Goal: Information Seeking & Learning: Learn about a topic

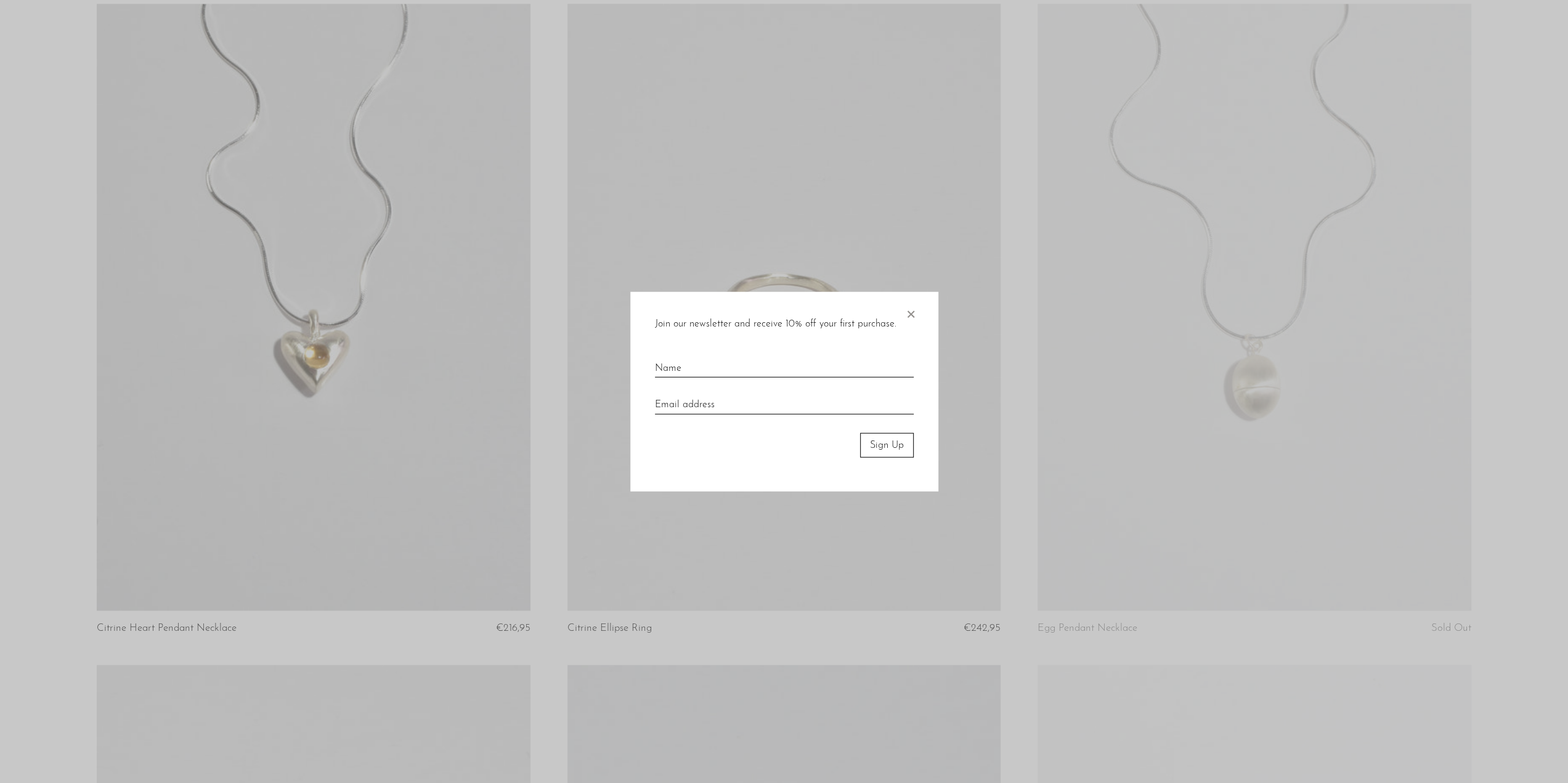
scroll to position [1537, 0]
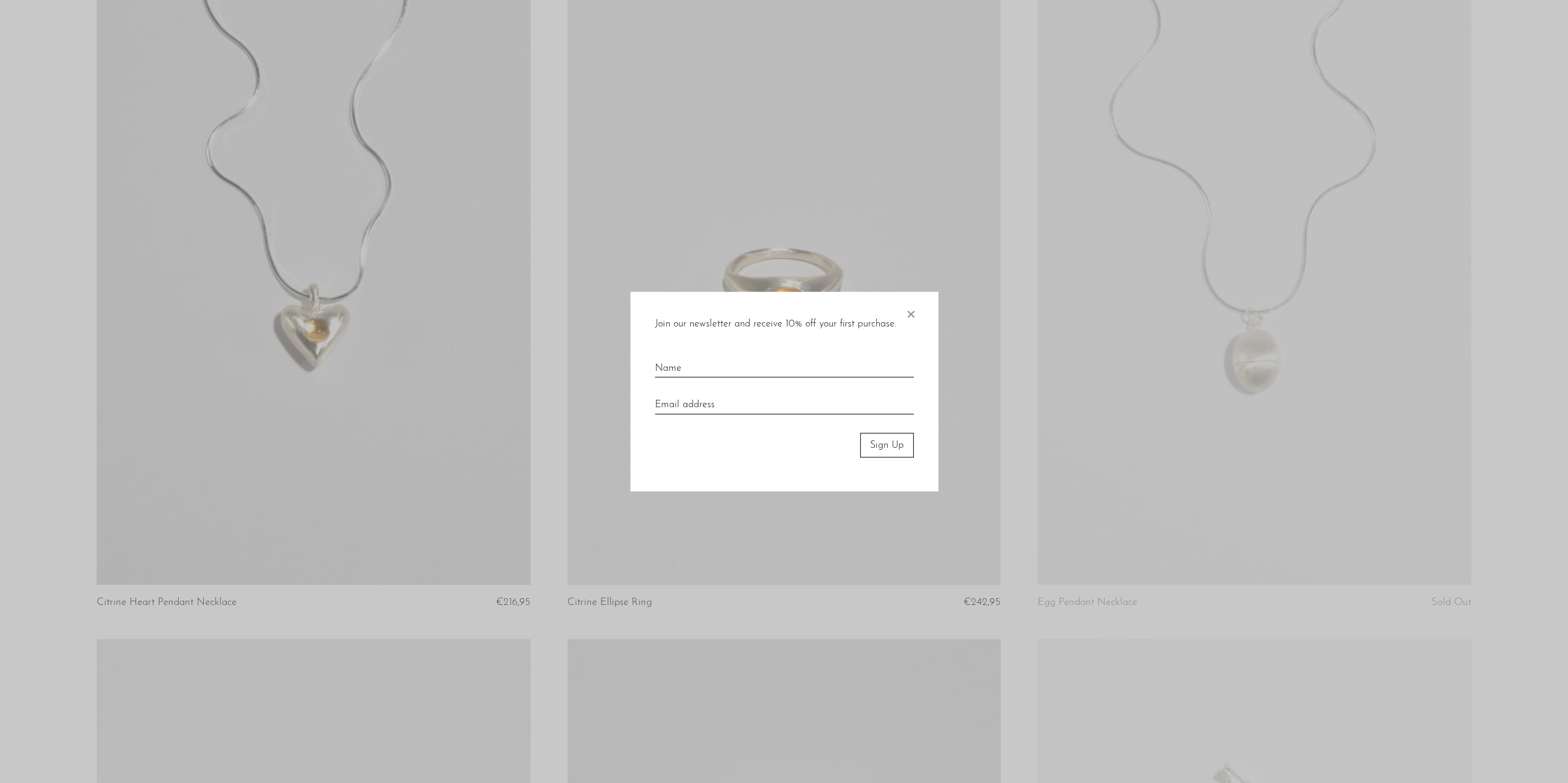
click at [905, 313] on span "×" at bounding box center [910, 311] width 12 height 40
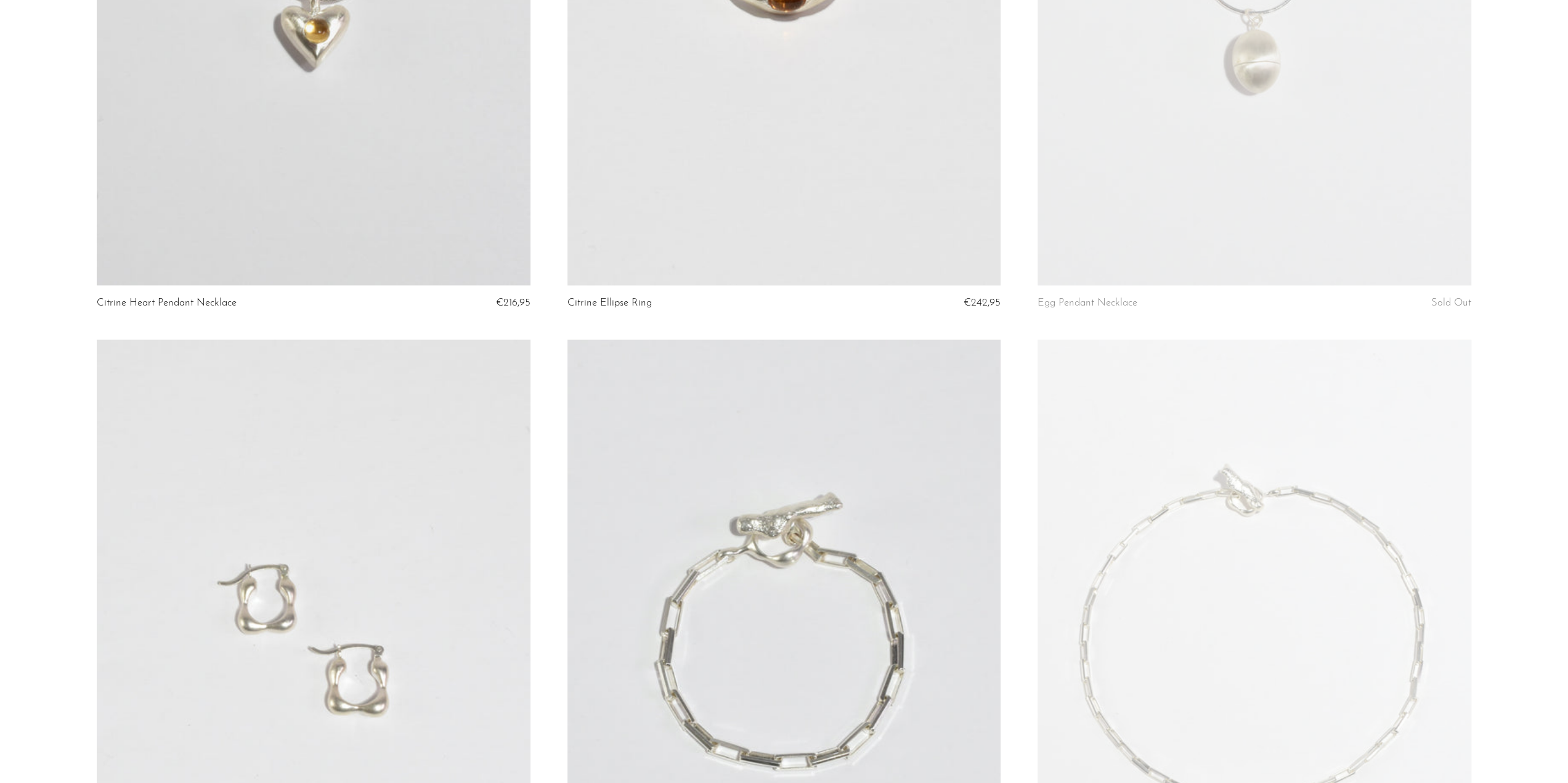
scroll to position [2245, 0]
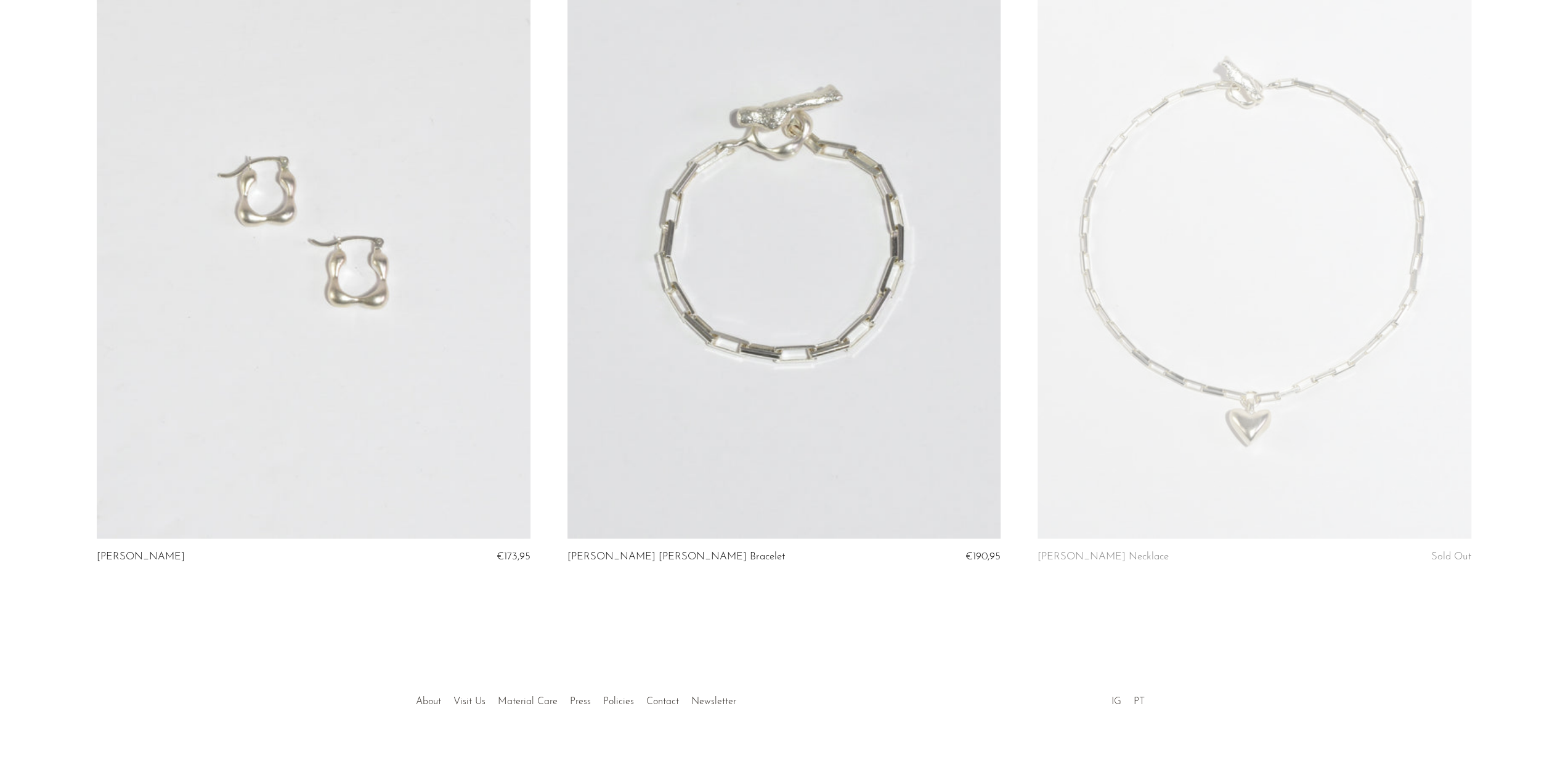
click at [1118, 701] on link "IG" at bounding box center [1116, 701] width 10 height 10
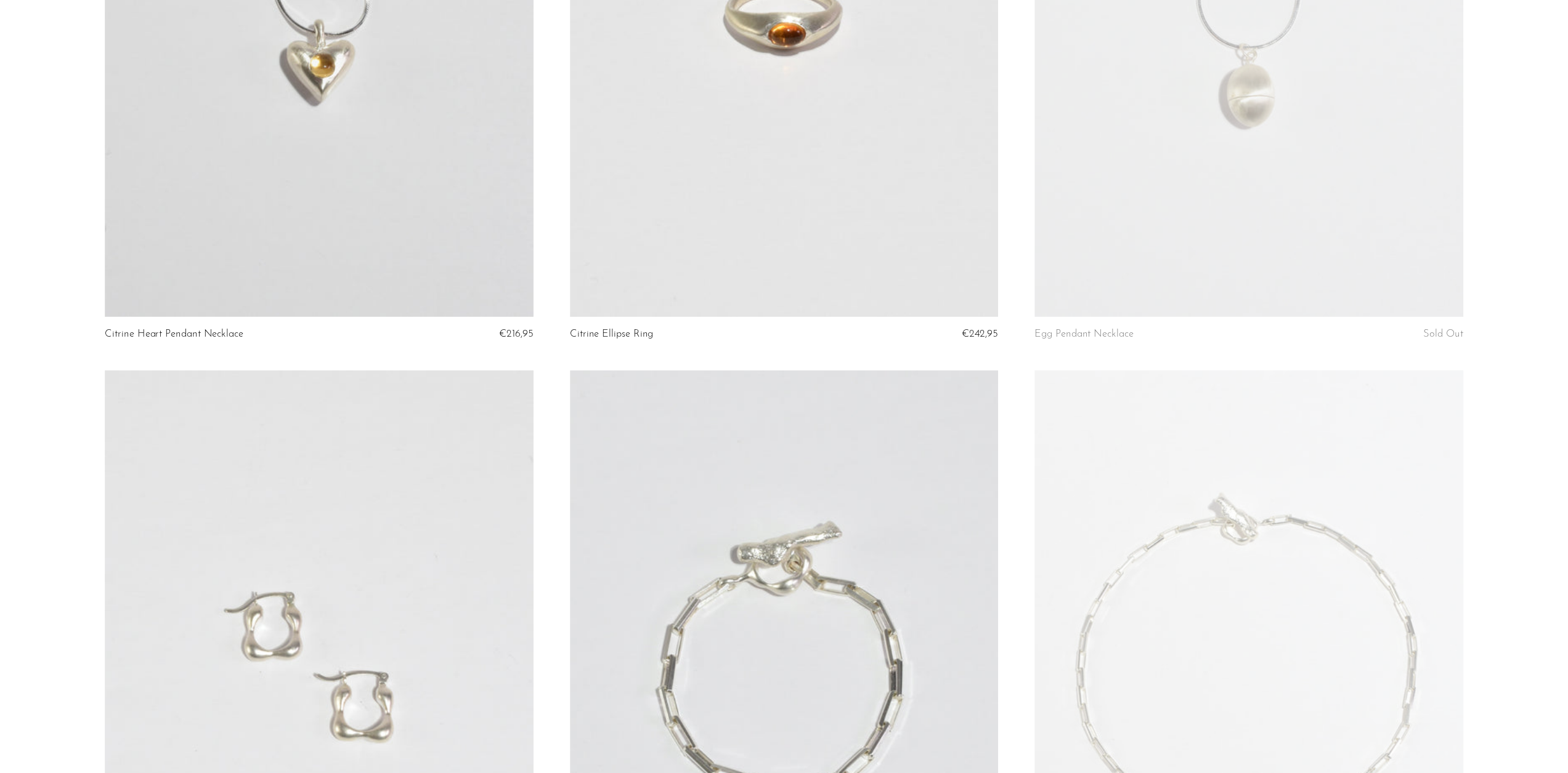
scroll to position [0, 0]
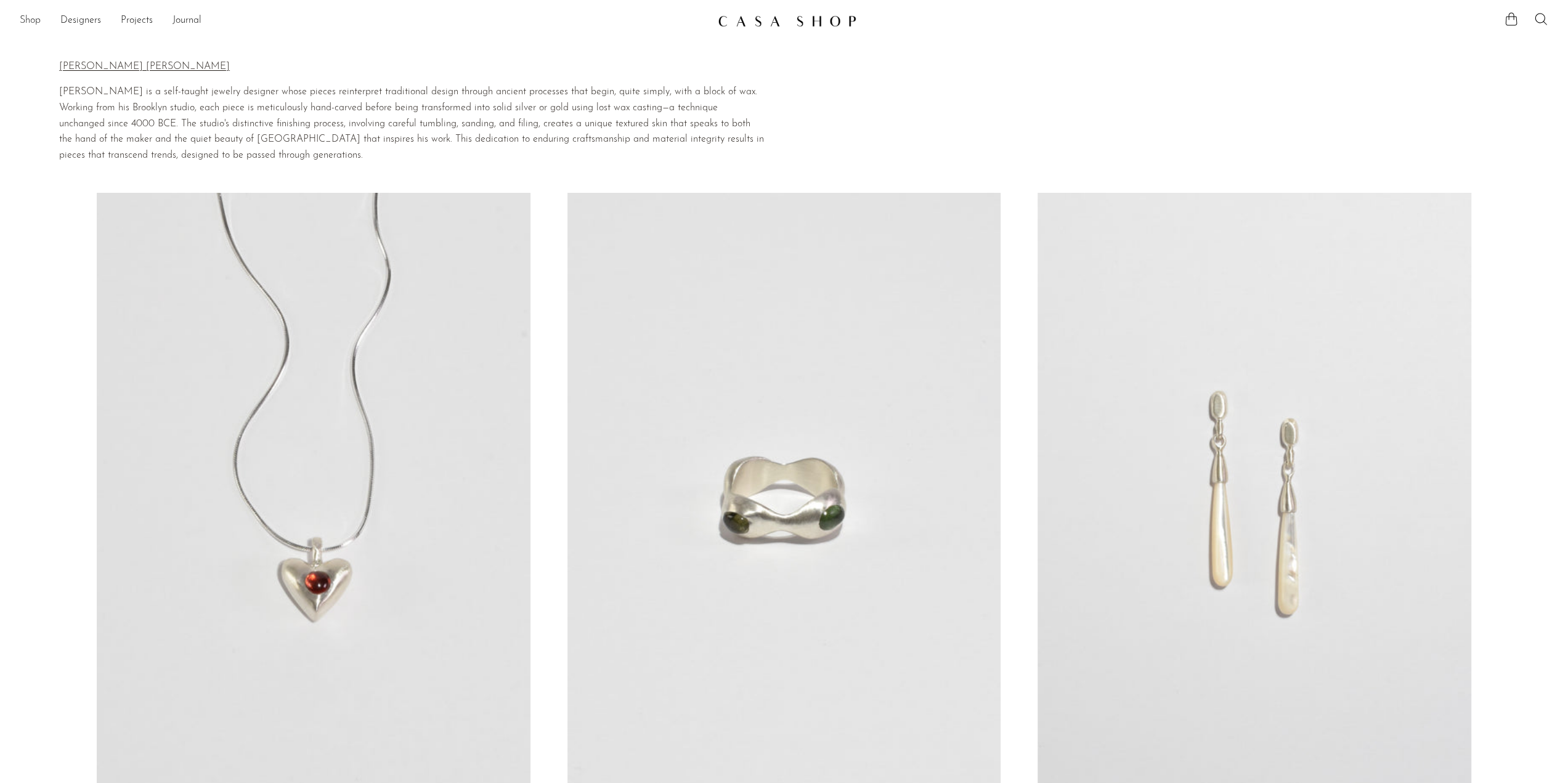
click at [31, 20] on link "Shop" at bounding box center [30, 20] width 21 height 16
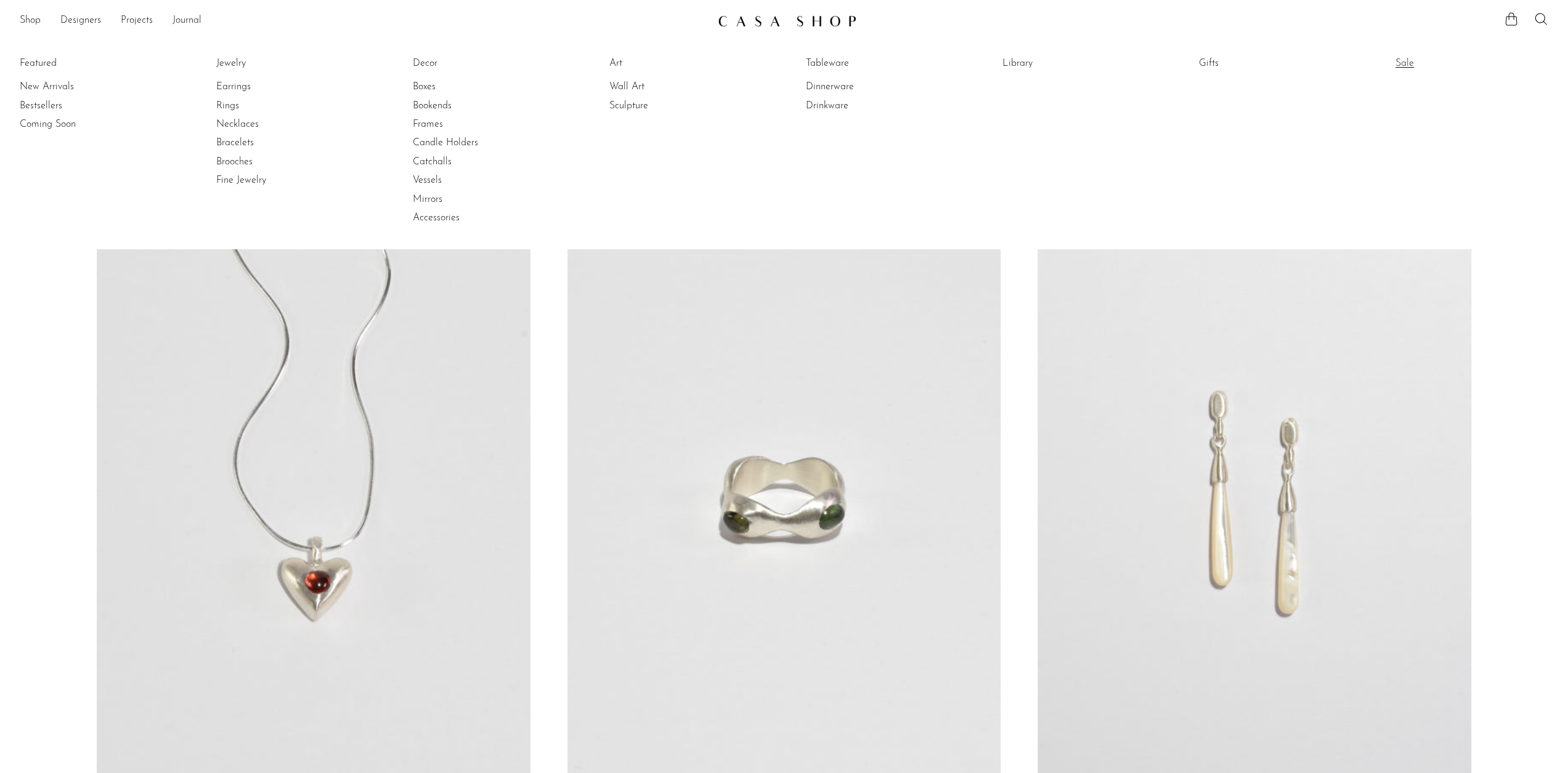
click at [1417, 62] on link "Sale" at bounding box center [1441, 63] width 93 height 13
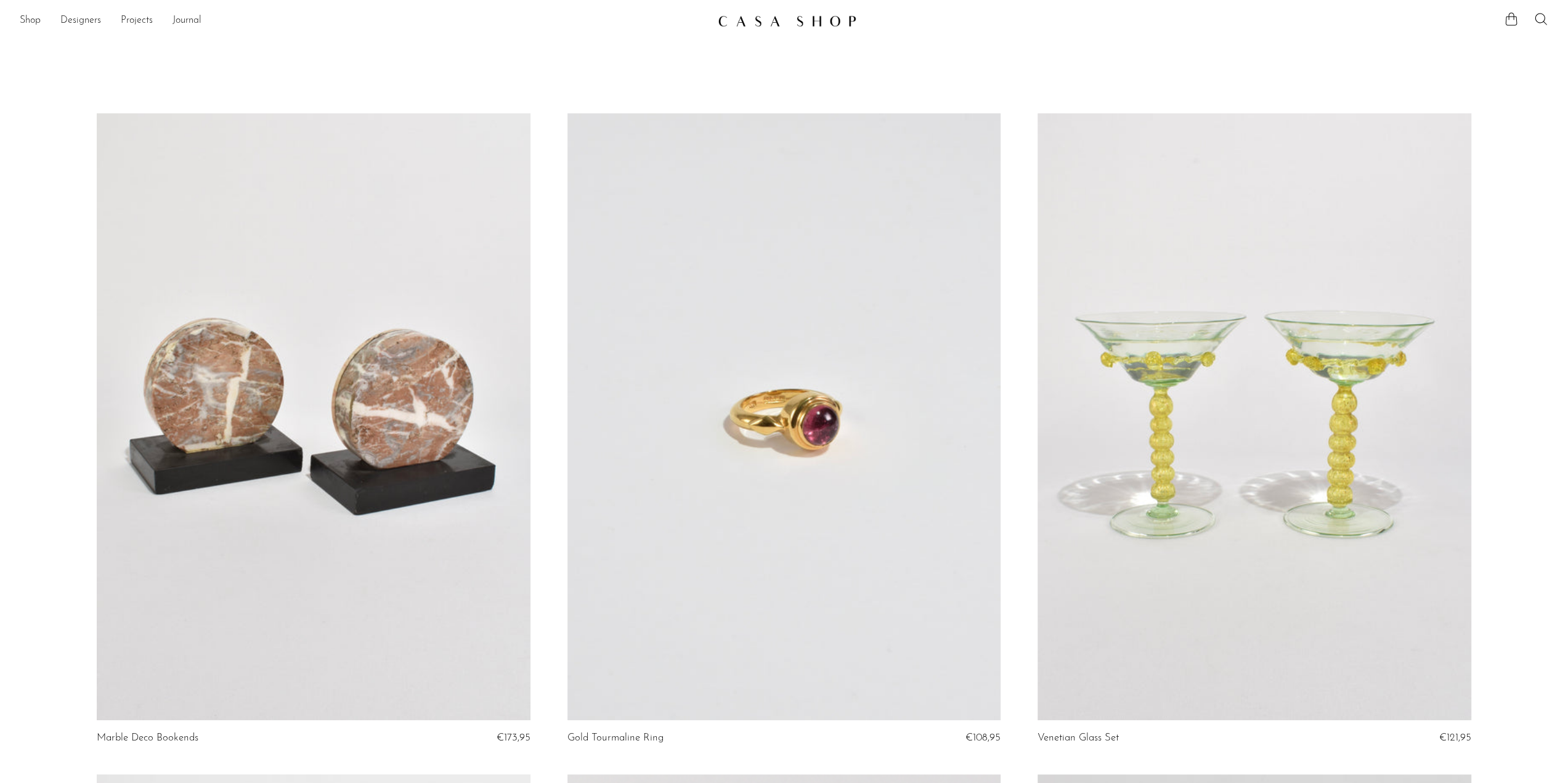
scroll to position [227, 0]
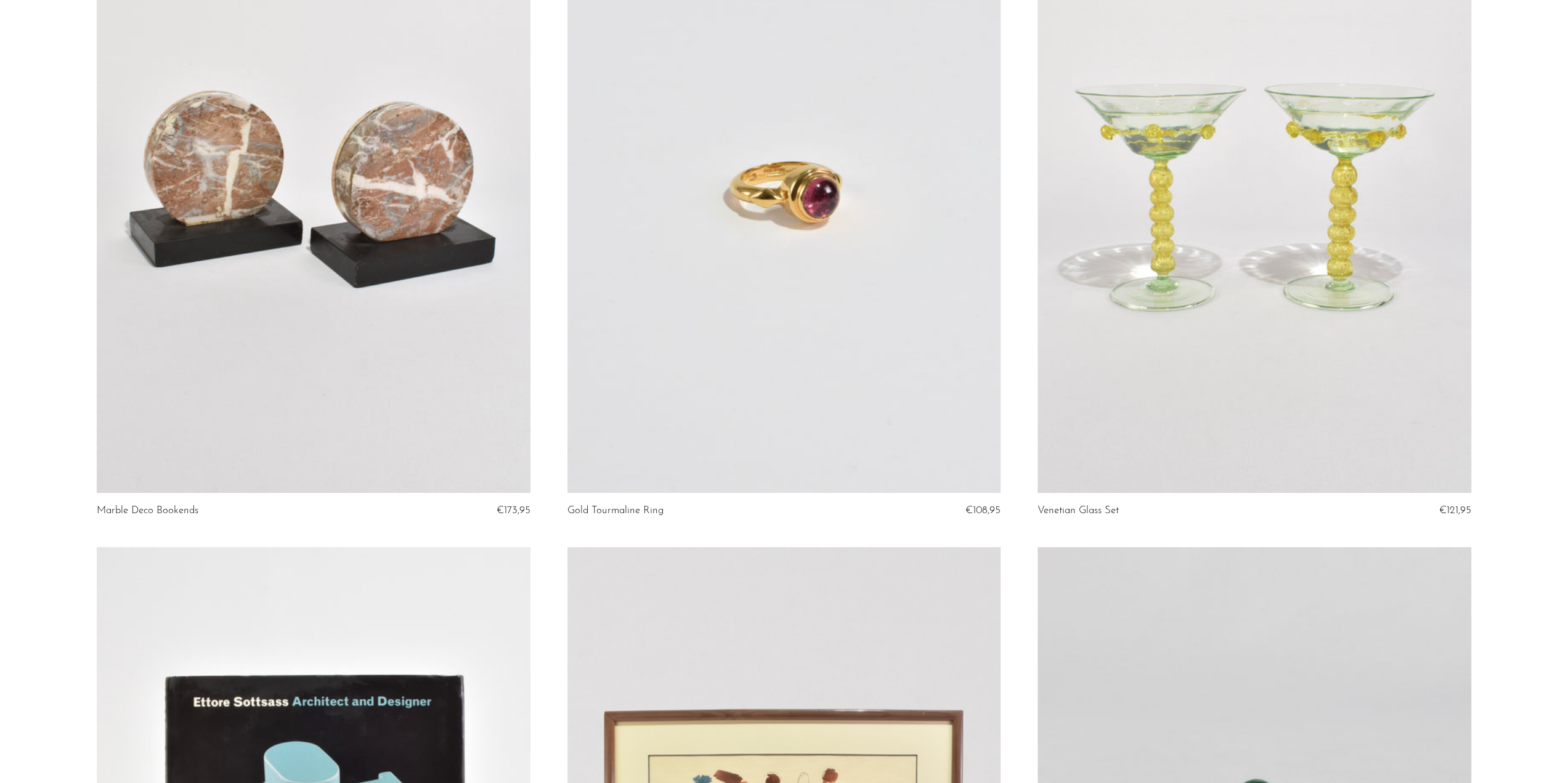
click at [1317, 204] on link at bounding box center [1254, 189] width 433 height 607
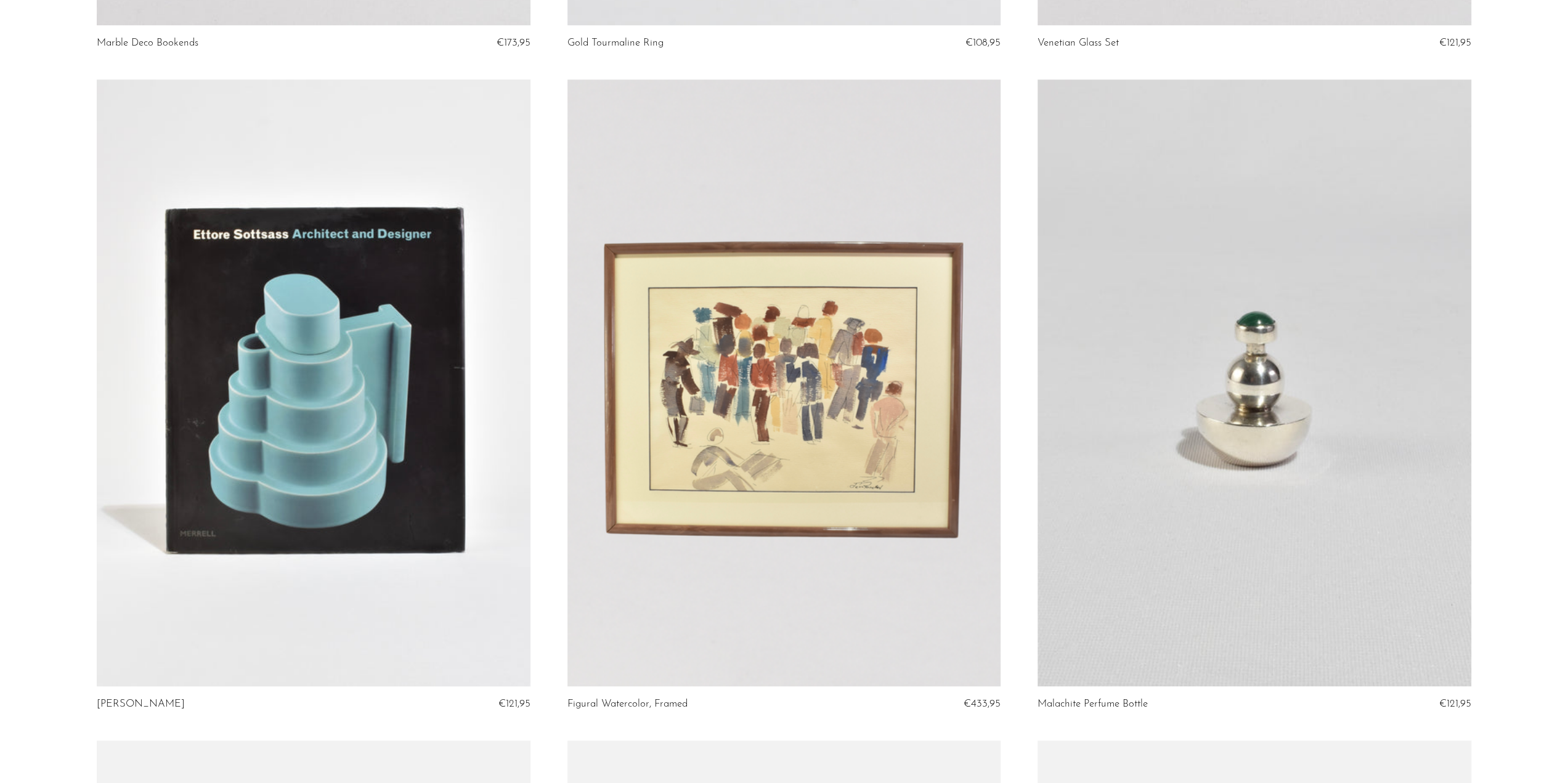
scroll to position [699, 0]
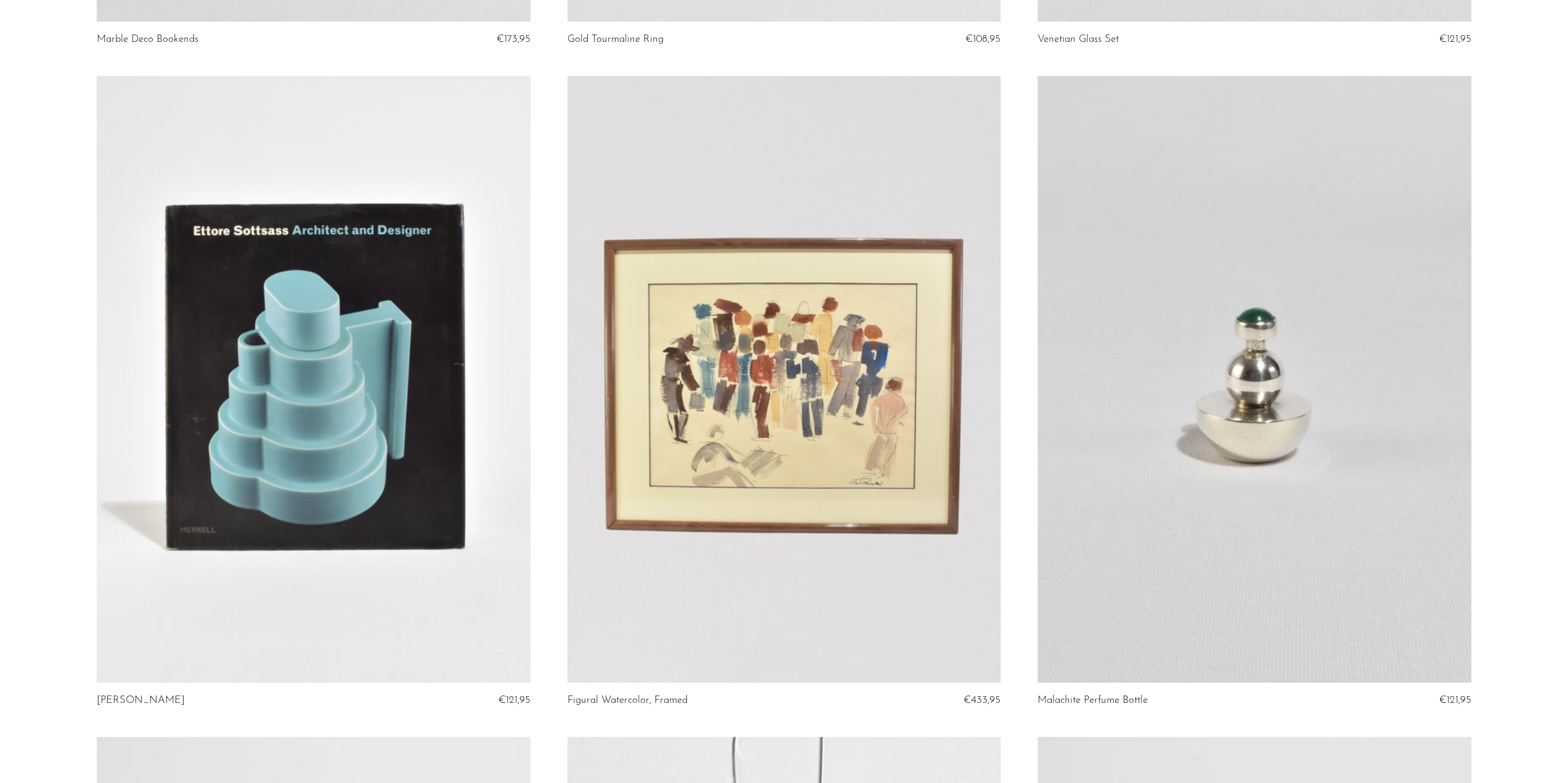
click at [1223, 369] on link at bounding box center [1254, 379] width 433 height 607
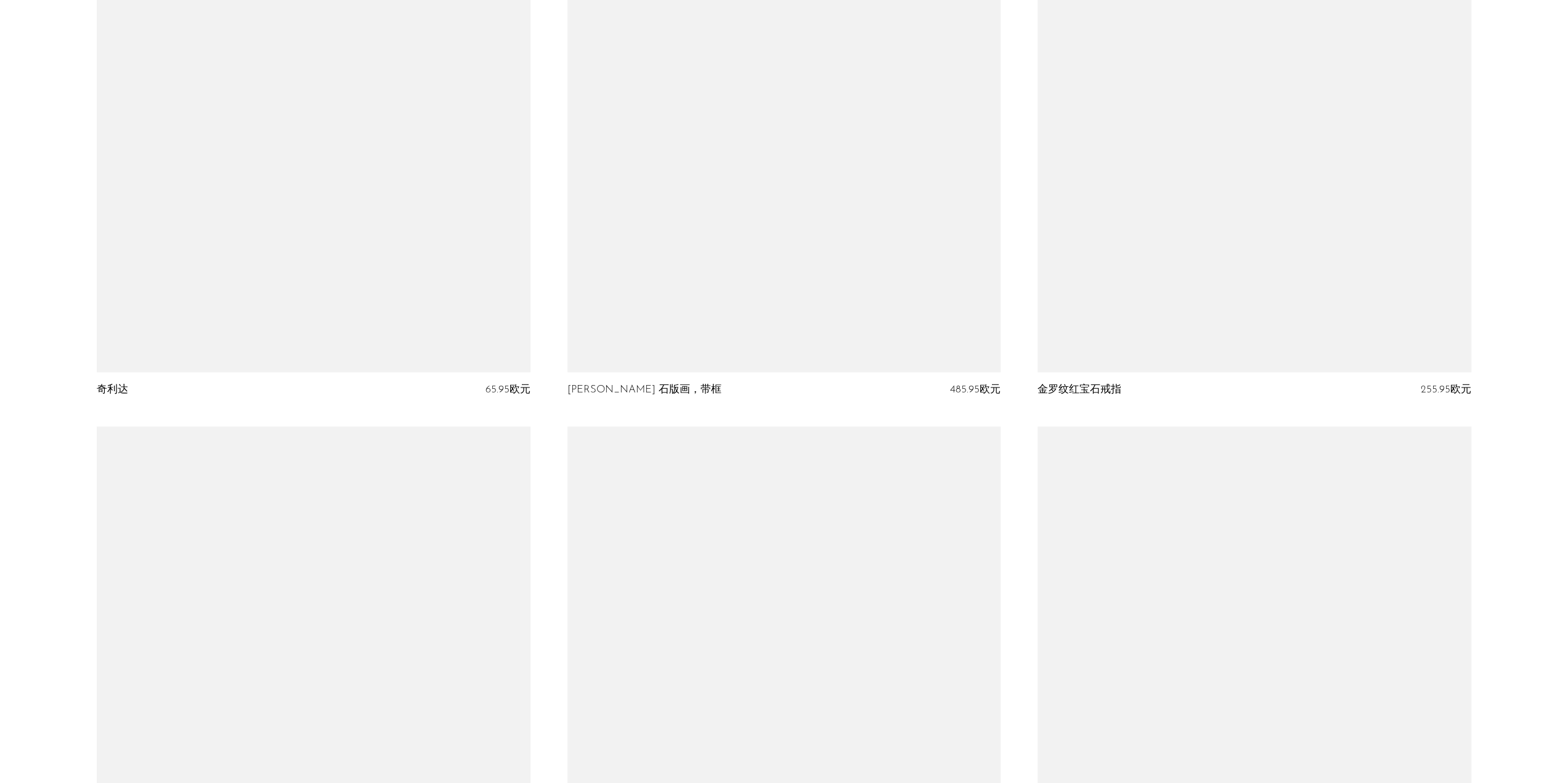
scroll to position [7549, 0]
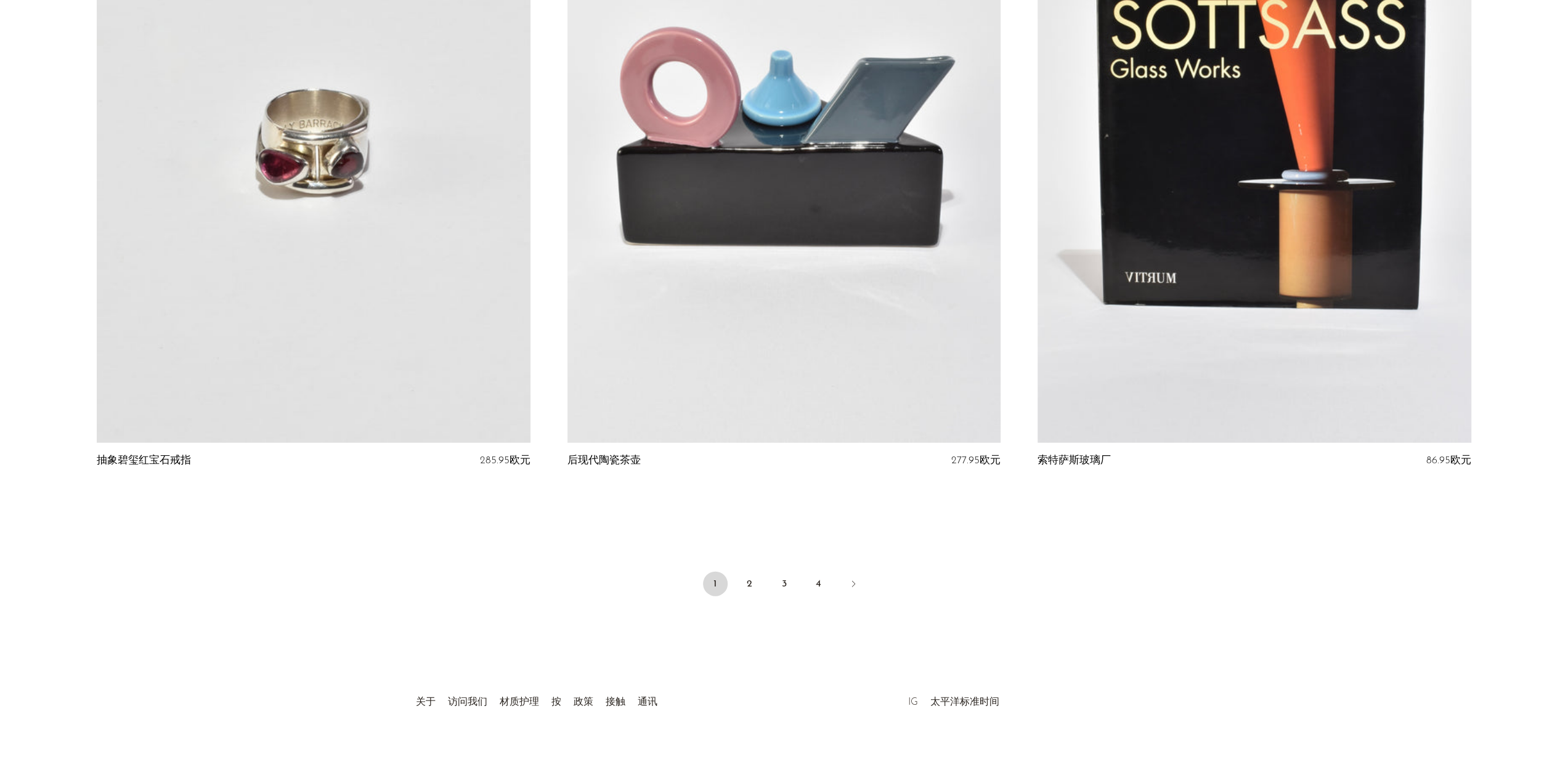
click at [915, 702] on font "IG" at bounding box center [913, 702] width 10 height 10
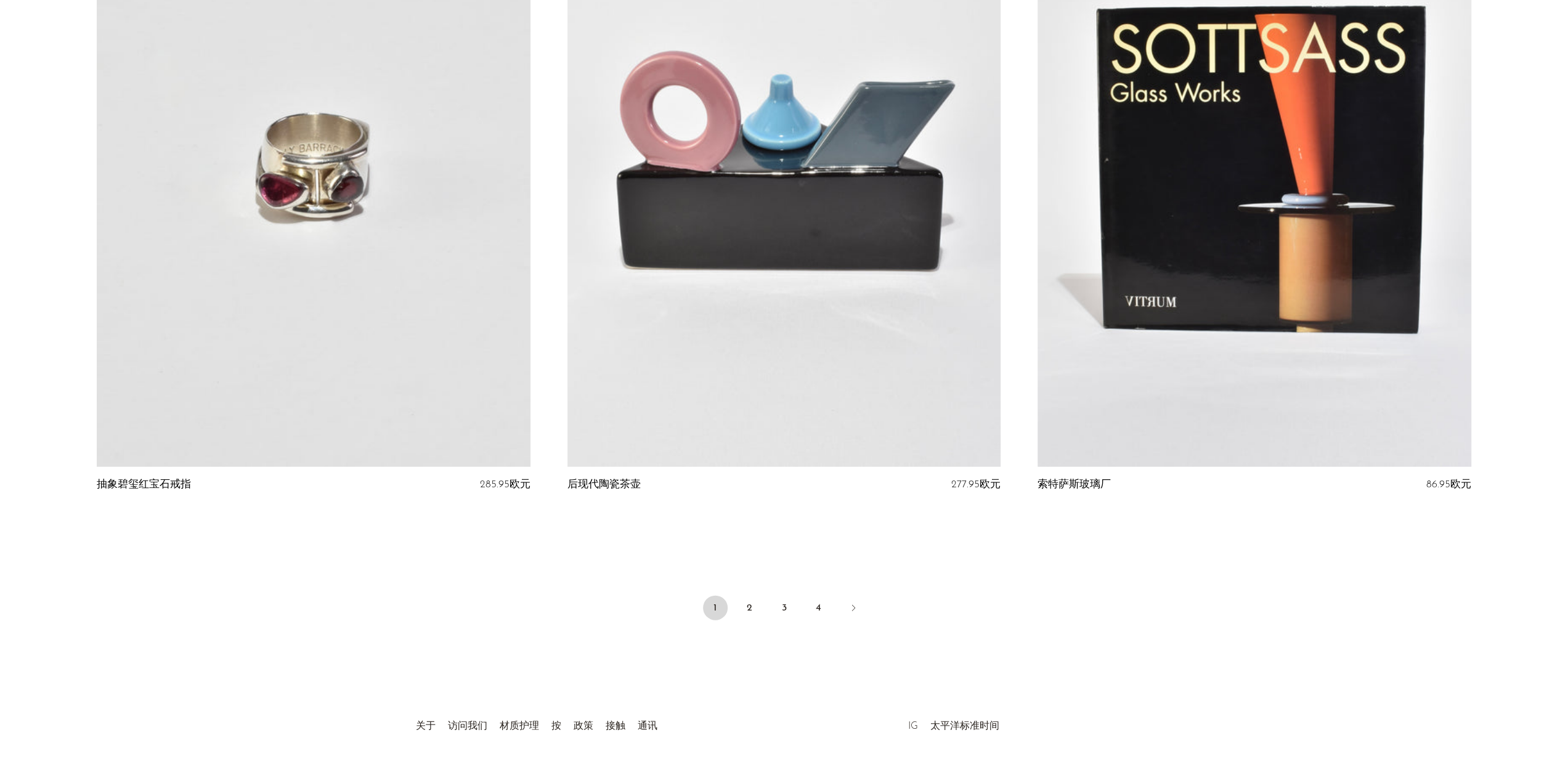
scroll to position [7526, 0]
click at [756, 603] on link "2" at bounding box center [750, 608] width 25 height 25
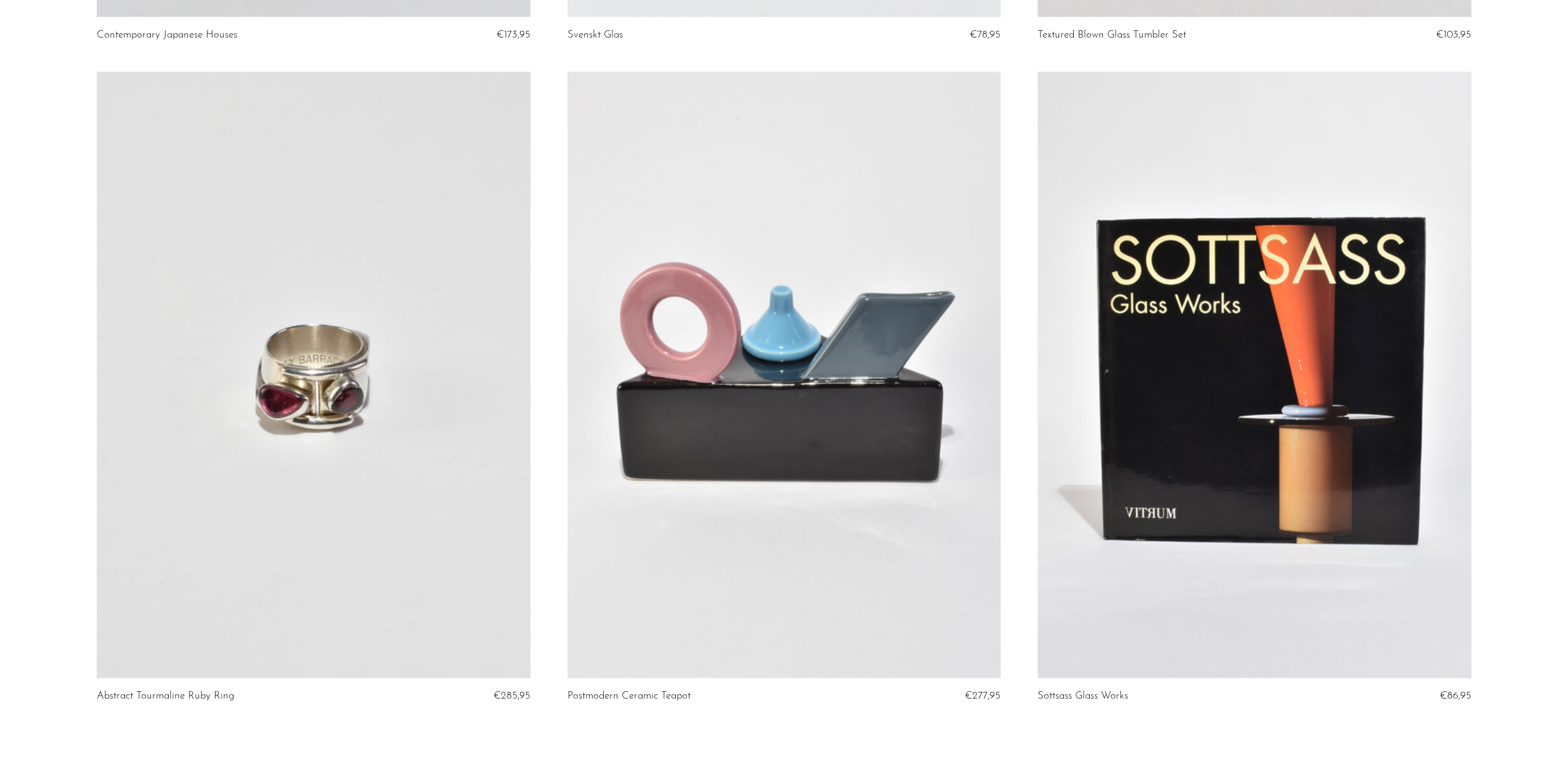
scroll to position [7549, 0]
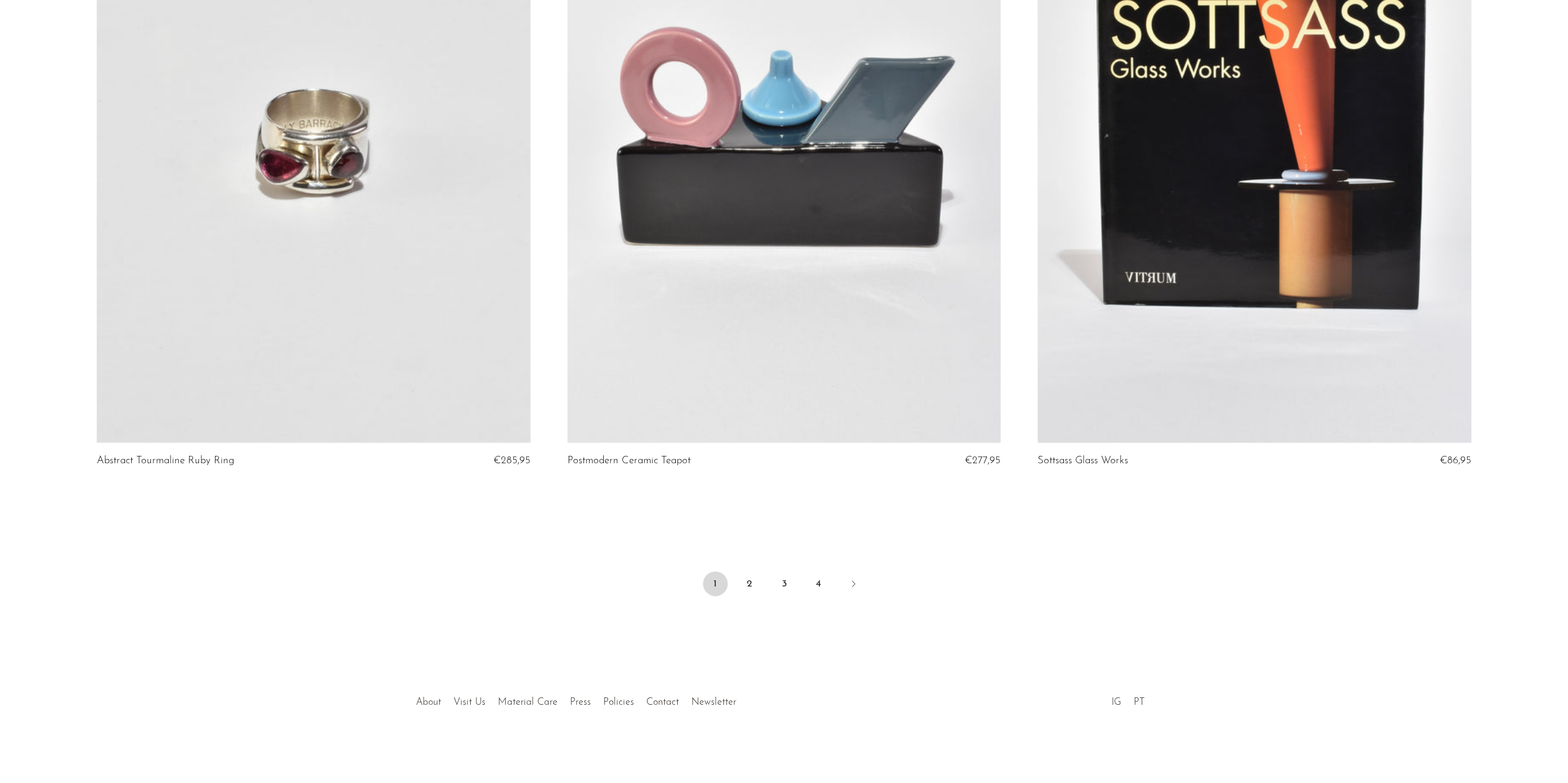
click at [432, 702] on link "About" at bounding box center [429, 702] width 26 height 10
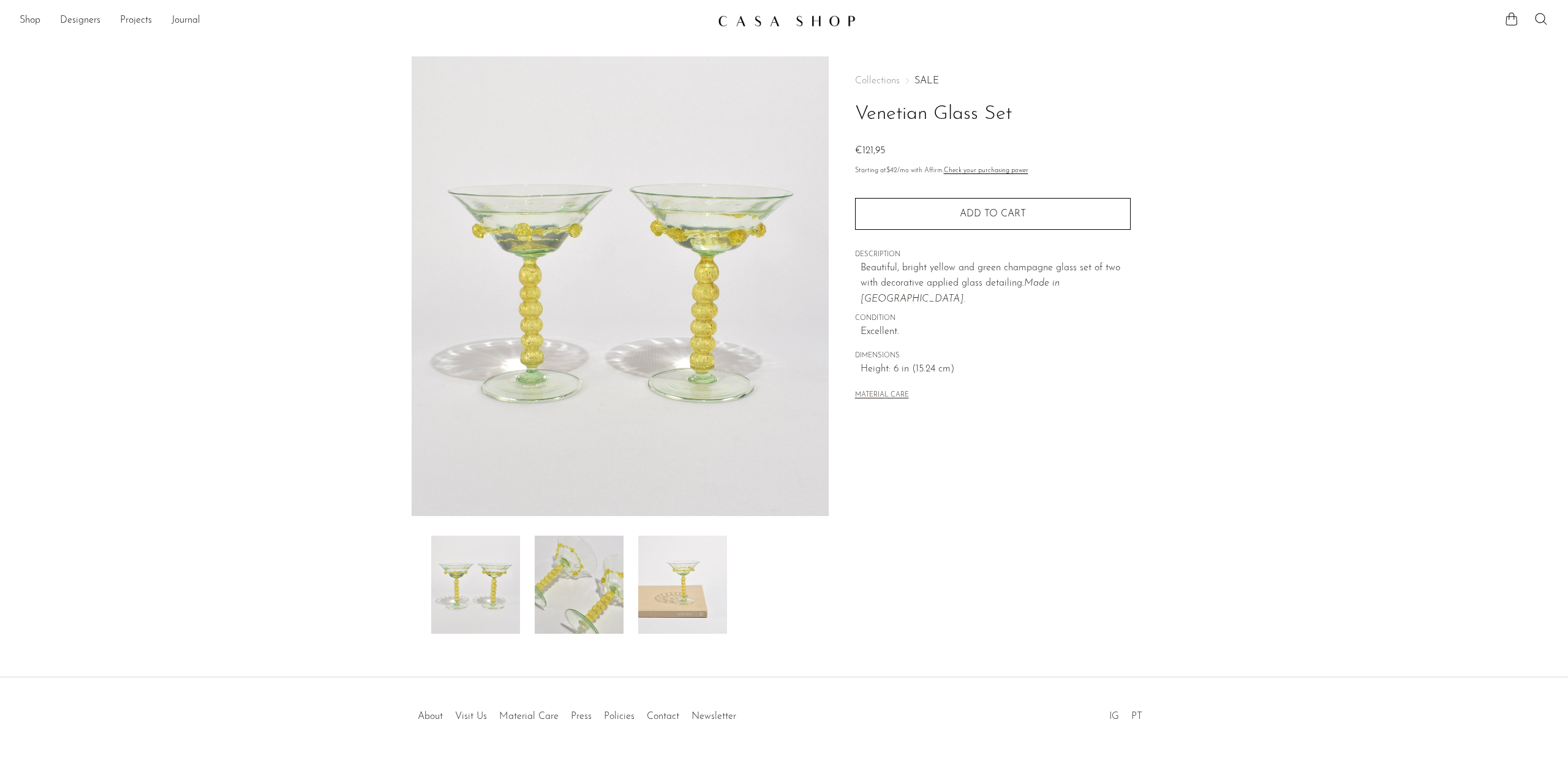
click at [577, 596] on img at bounding box center [579, 585] width 89 height 98
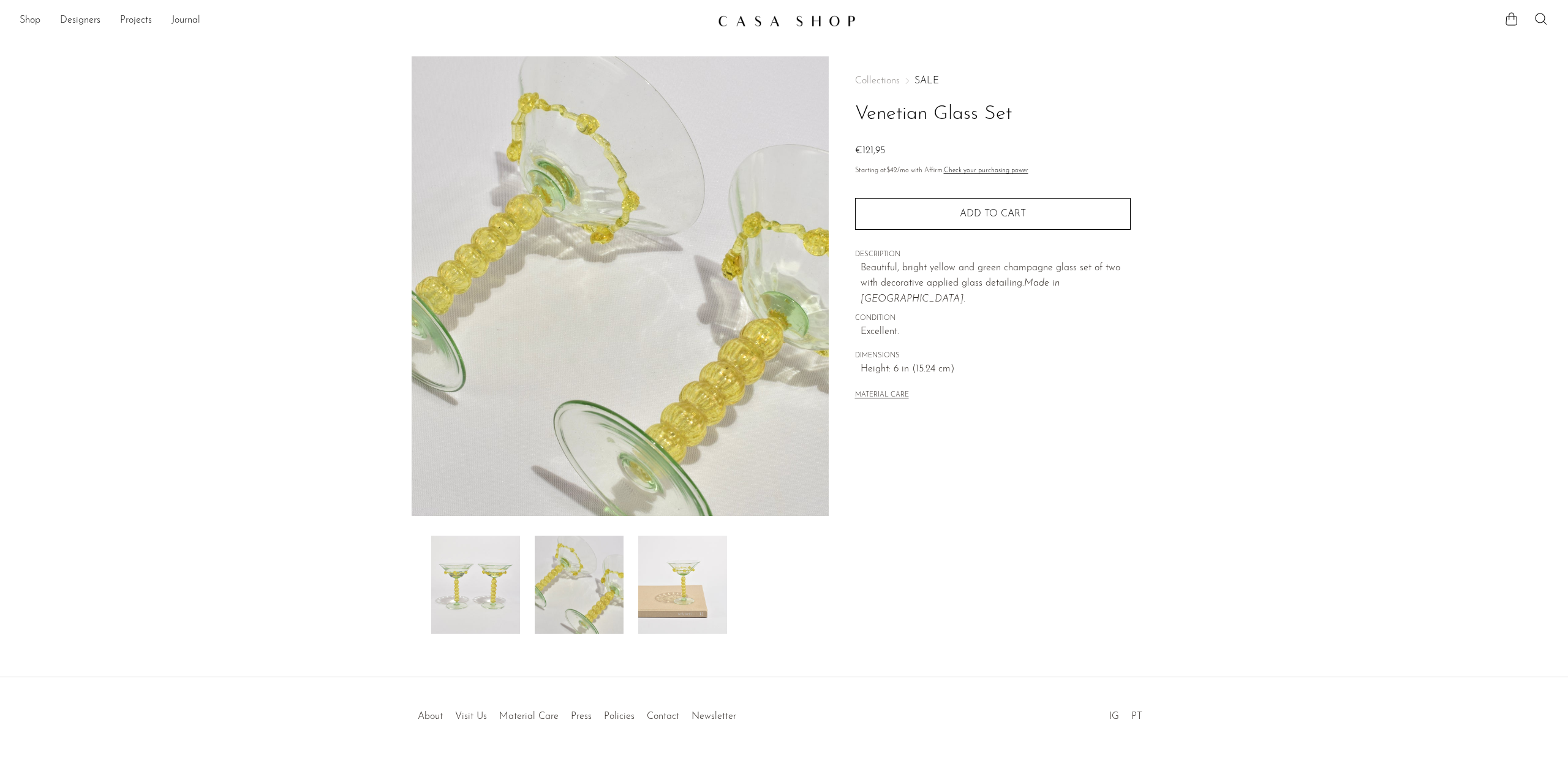
click at [649, 591] on img at bounding box center [683, 585] width 89 height 98
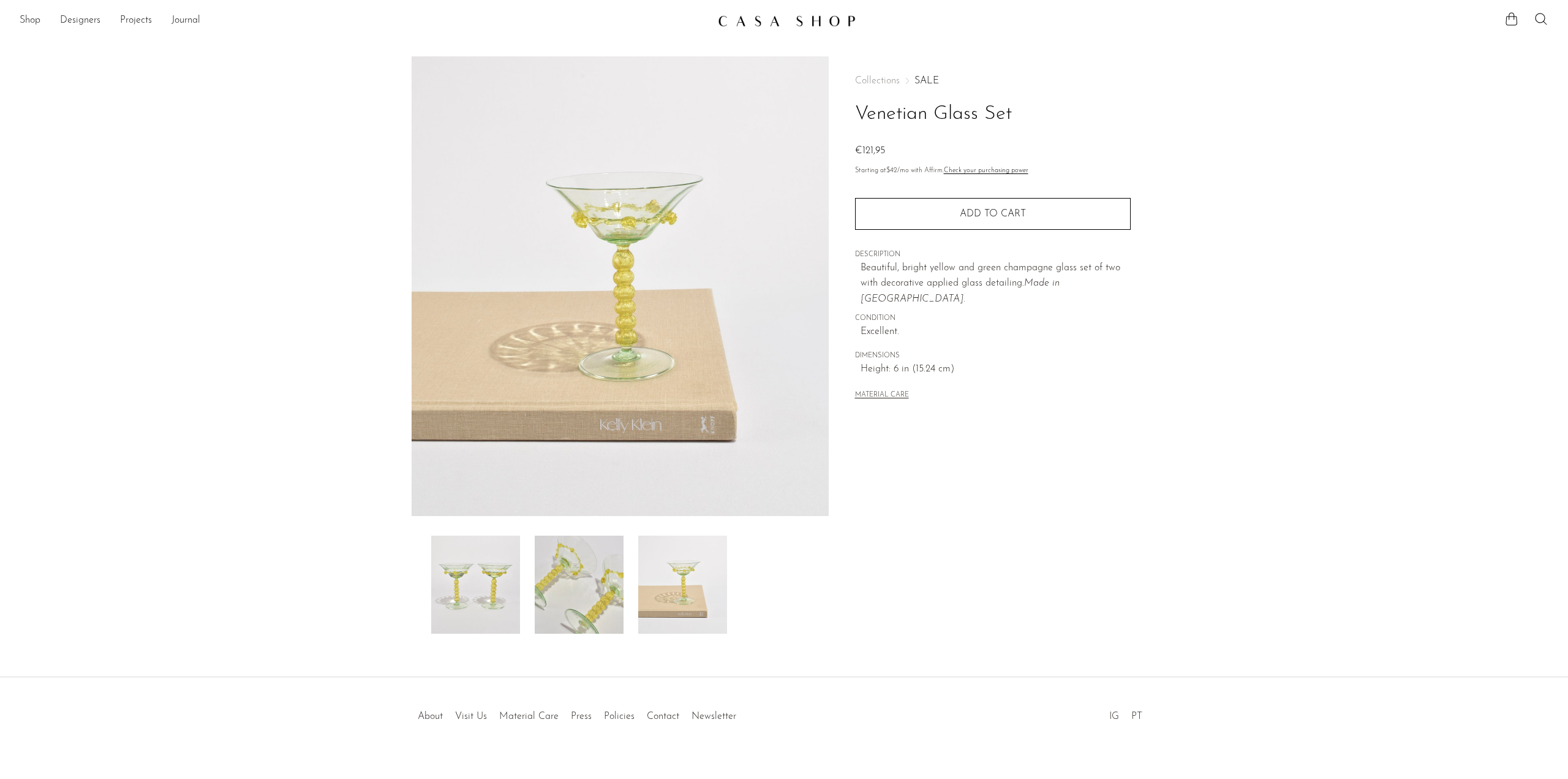
click at [440, 581] on img at bounding box center [476, 585] width 89 height 98
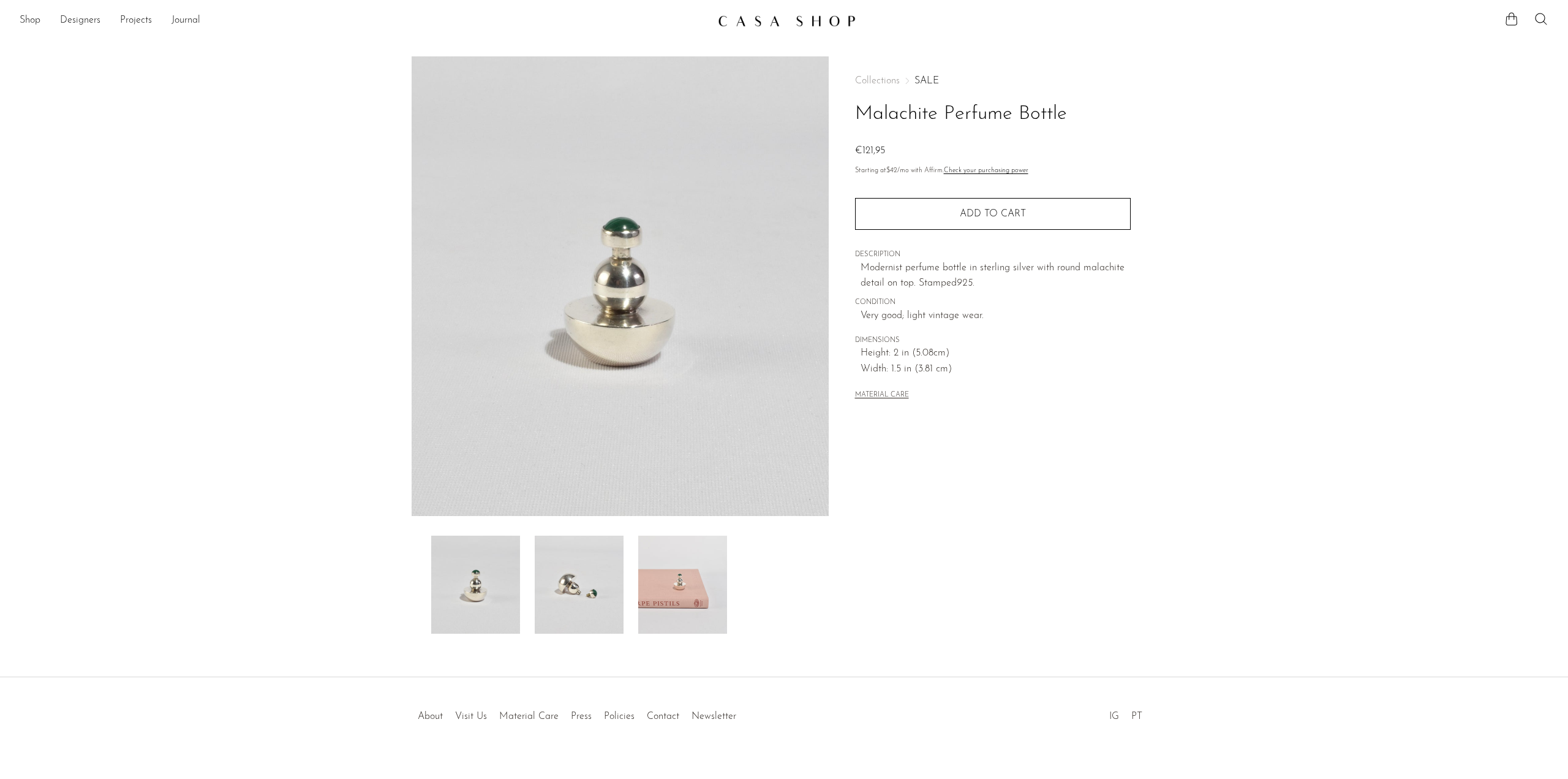
click at [581, 596] on img at bounding box center [579, 585] width 89 height 98
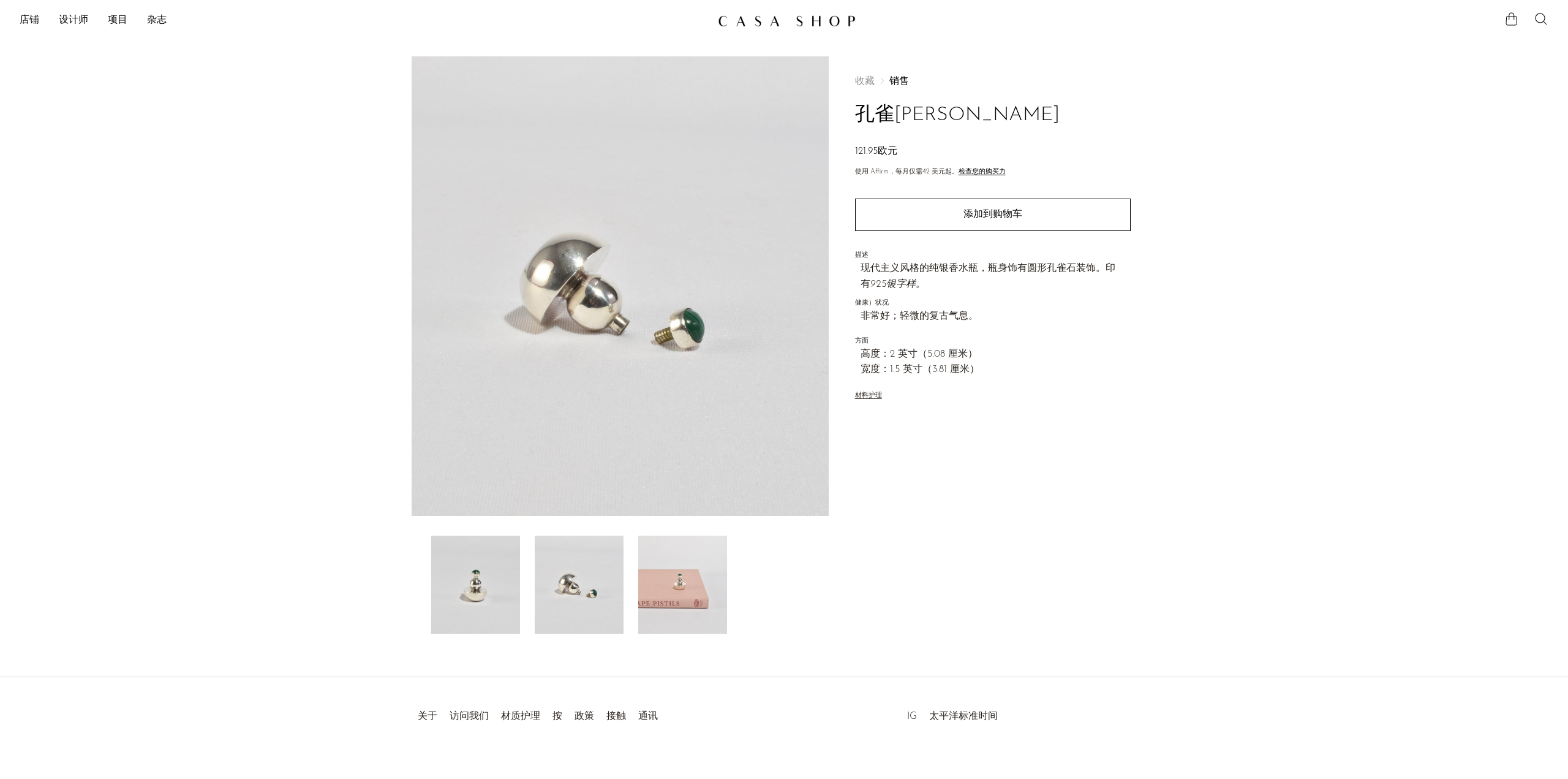
click at [676, 588] on img at bounding box center [683, 585] width 89 height 98
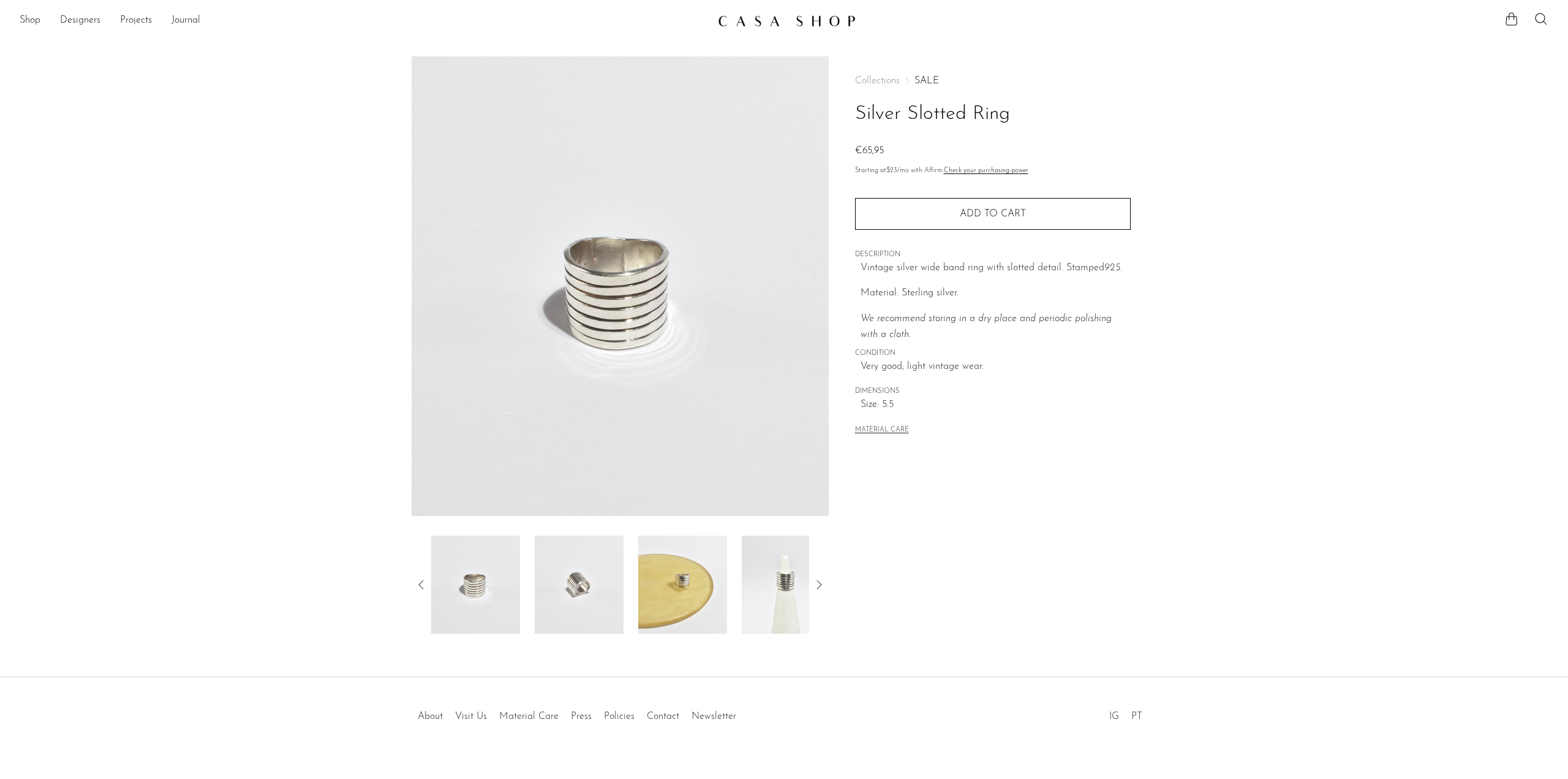
click at [795, 587] on img at bounding box center [786, 585] width 89 height 98
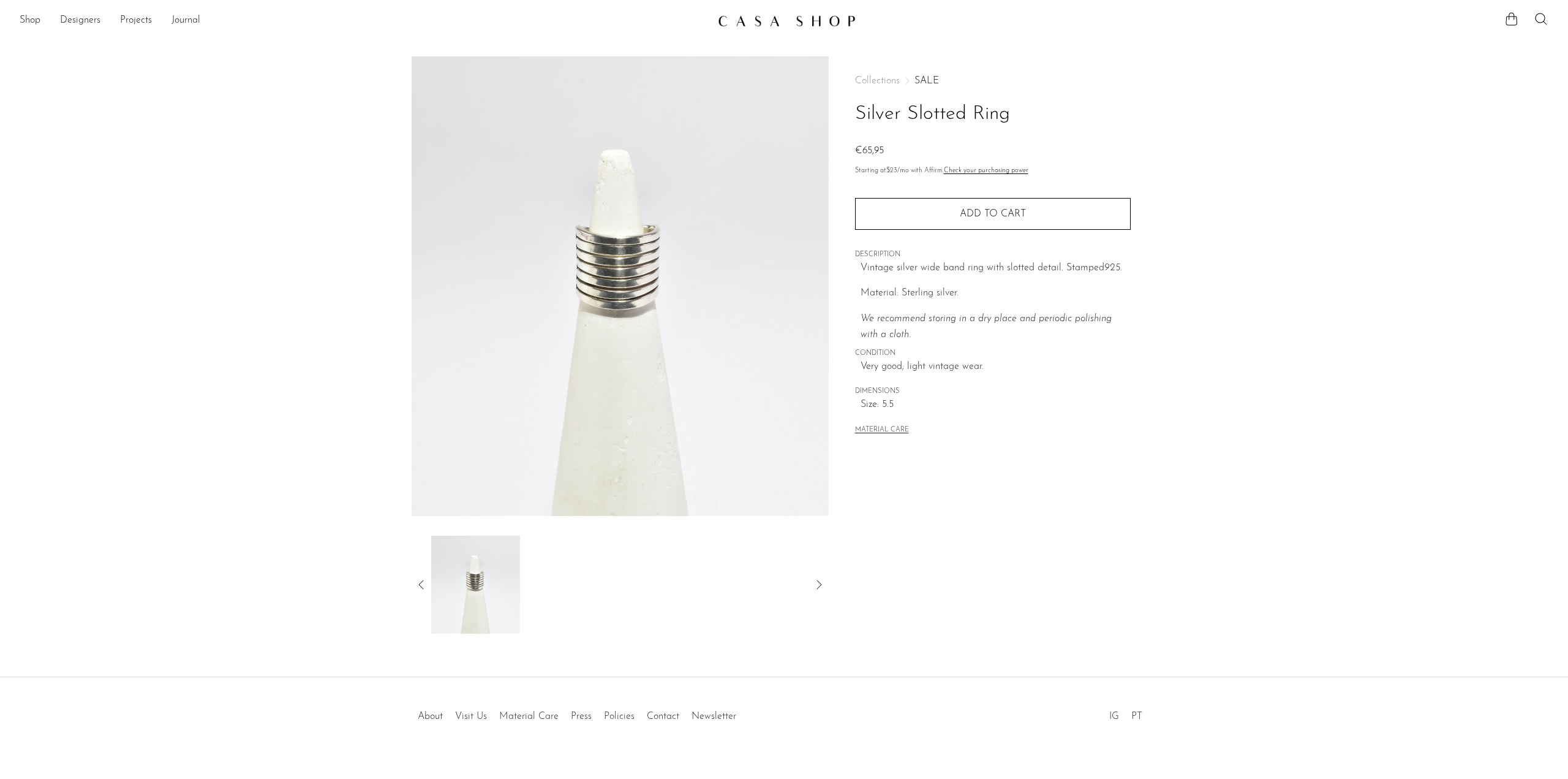
scroll to position [18, 0]
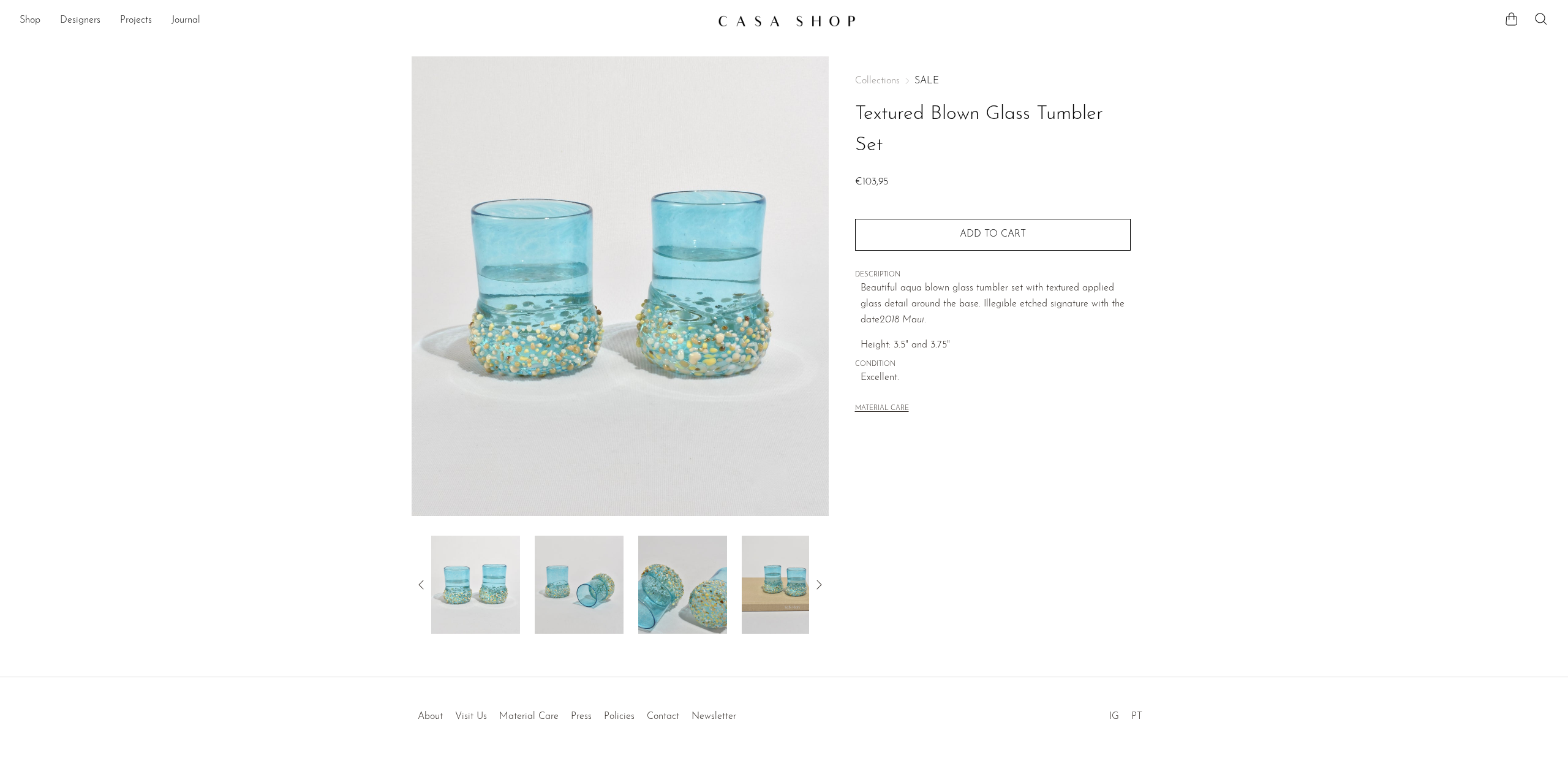
click at [579, 603] on img at bounding box center [579, 585] width 89 height 98
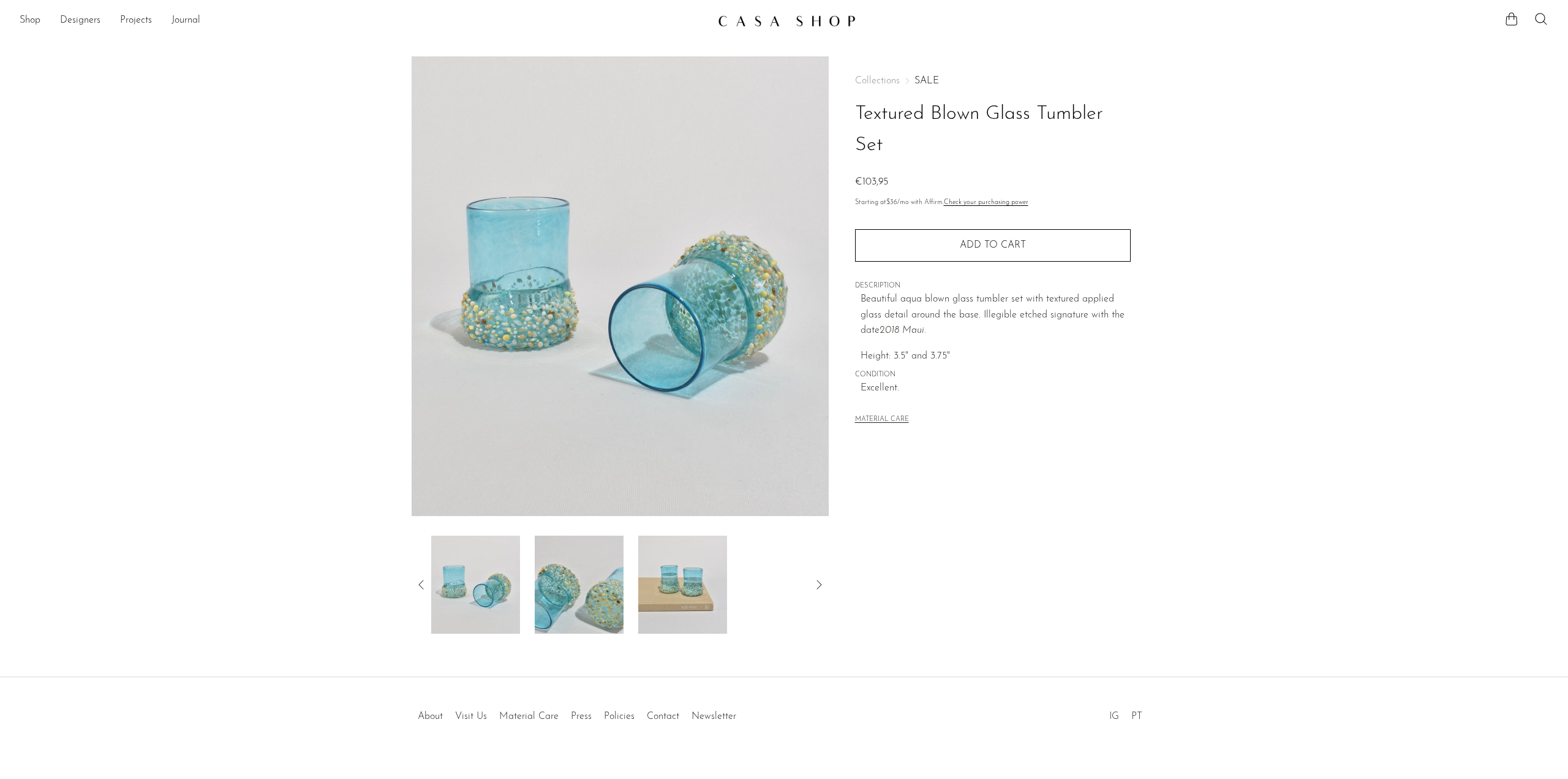
click at [596, 594] on img at bounding box center [579, 585] width 89 height 98
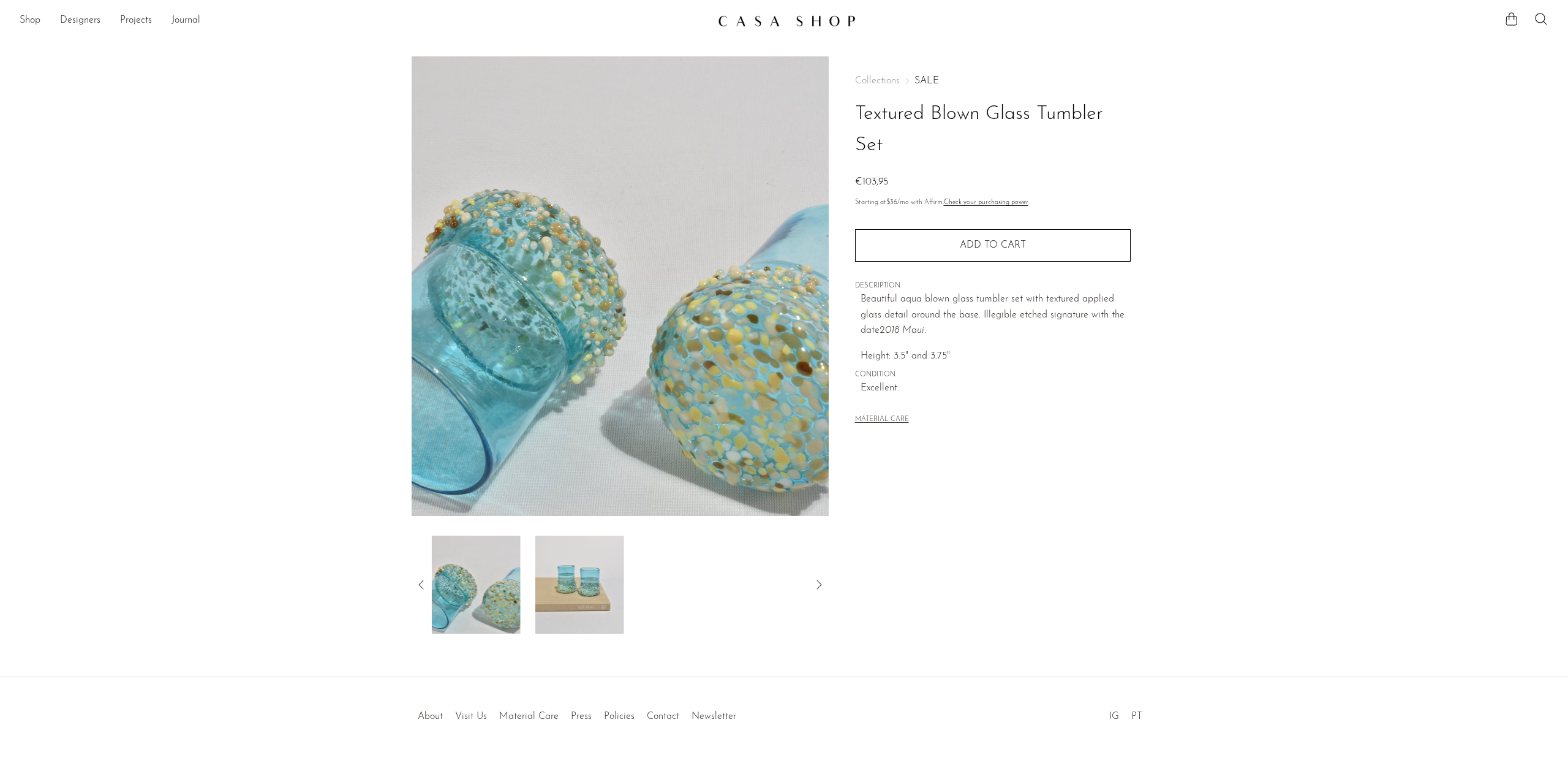
click at [608, 583] on img at bounding box center [580, 585] width 89 height 98
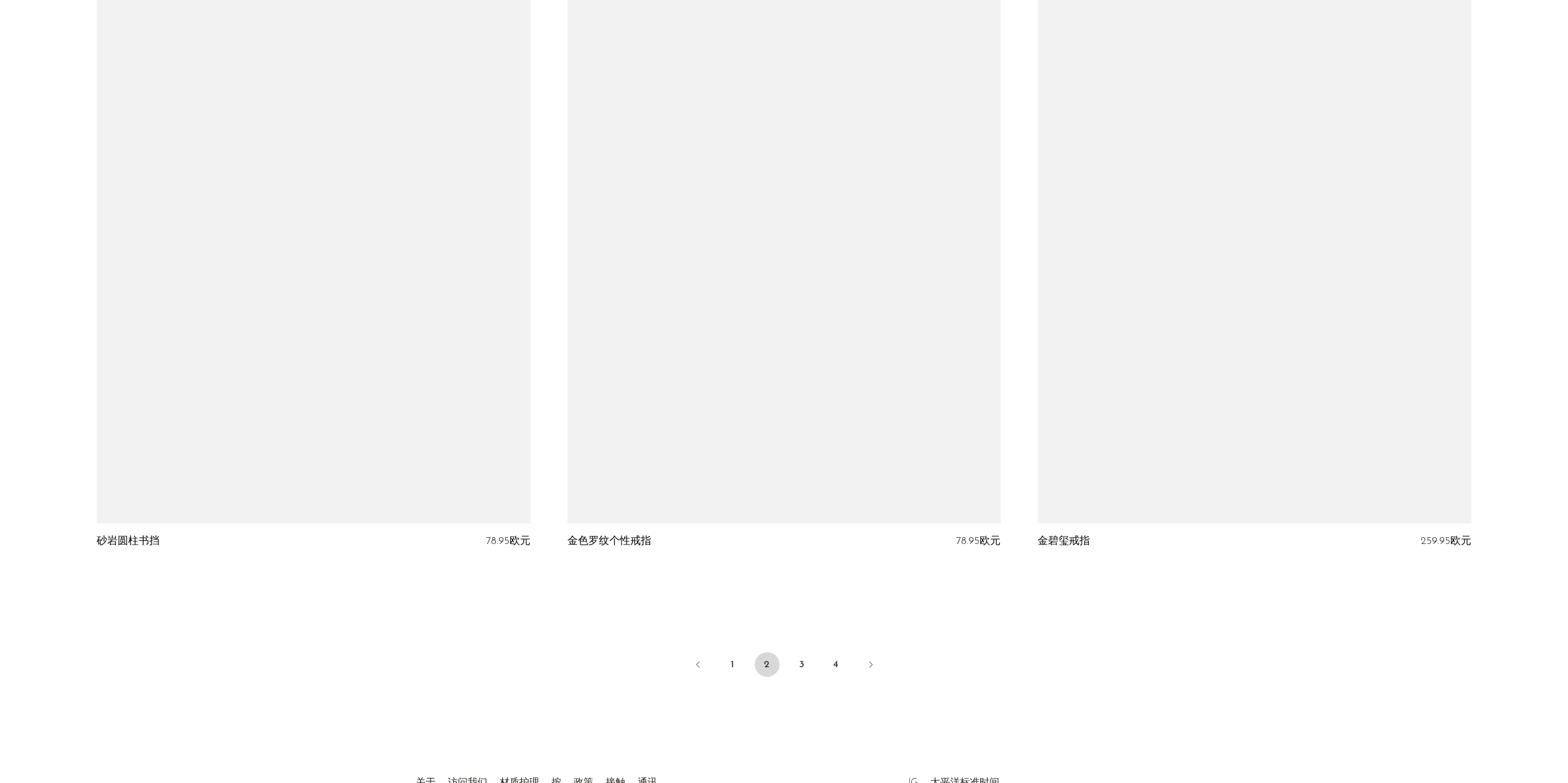
scroll to position [7471, 0]
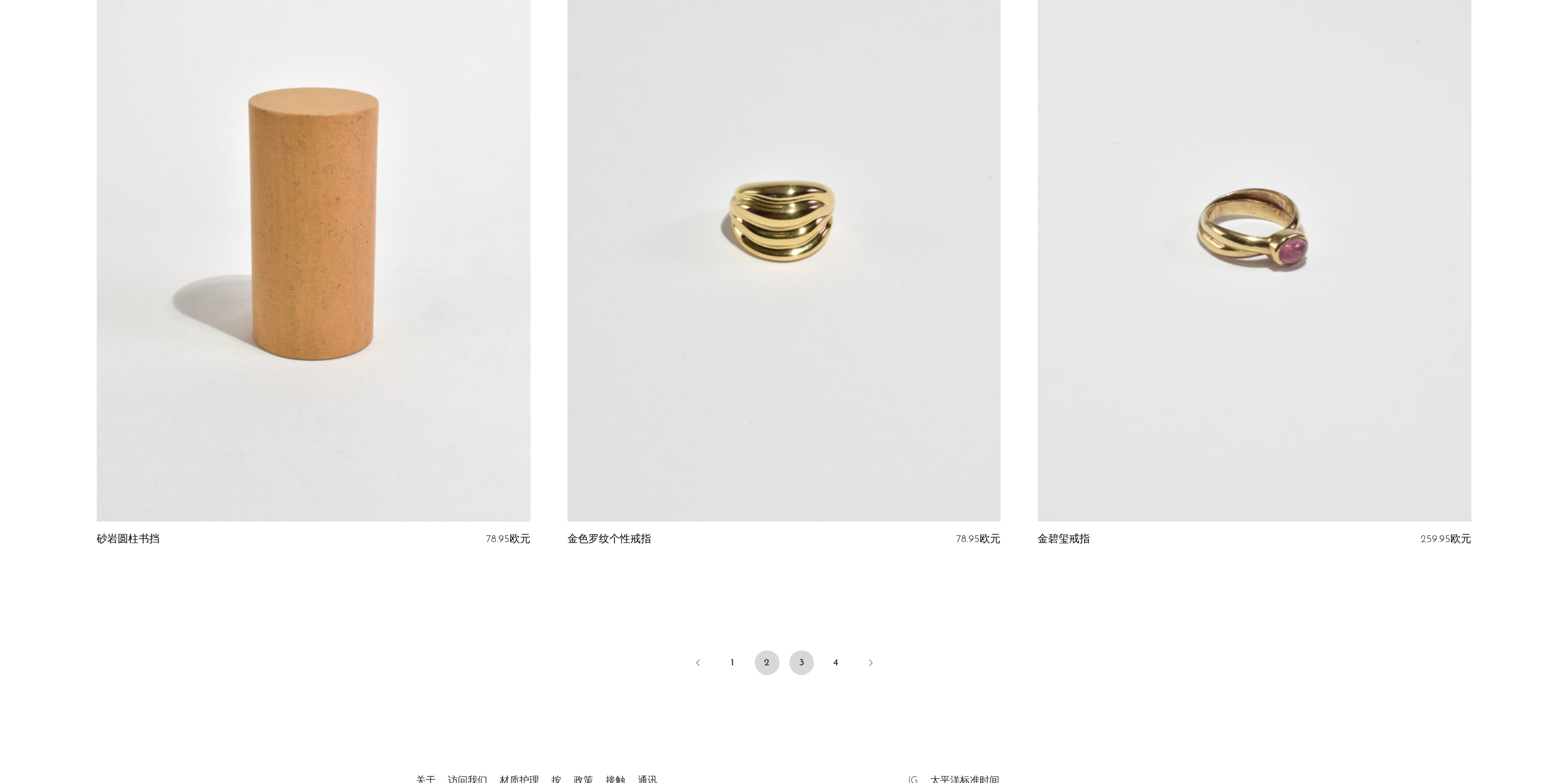
click at [802, 660] on font "3" at bounding box center [802, 662] width 5 height 10
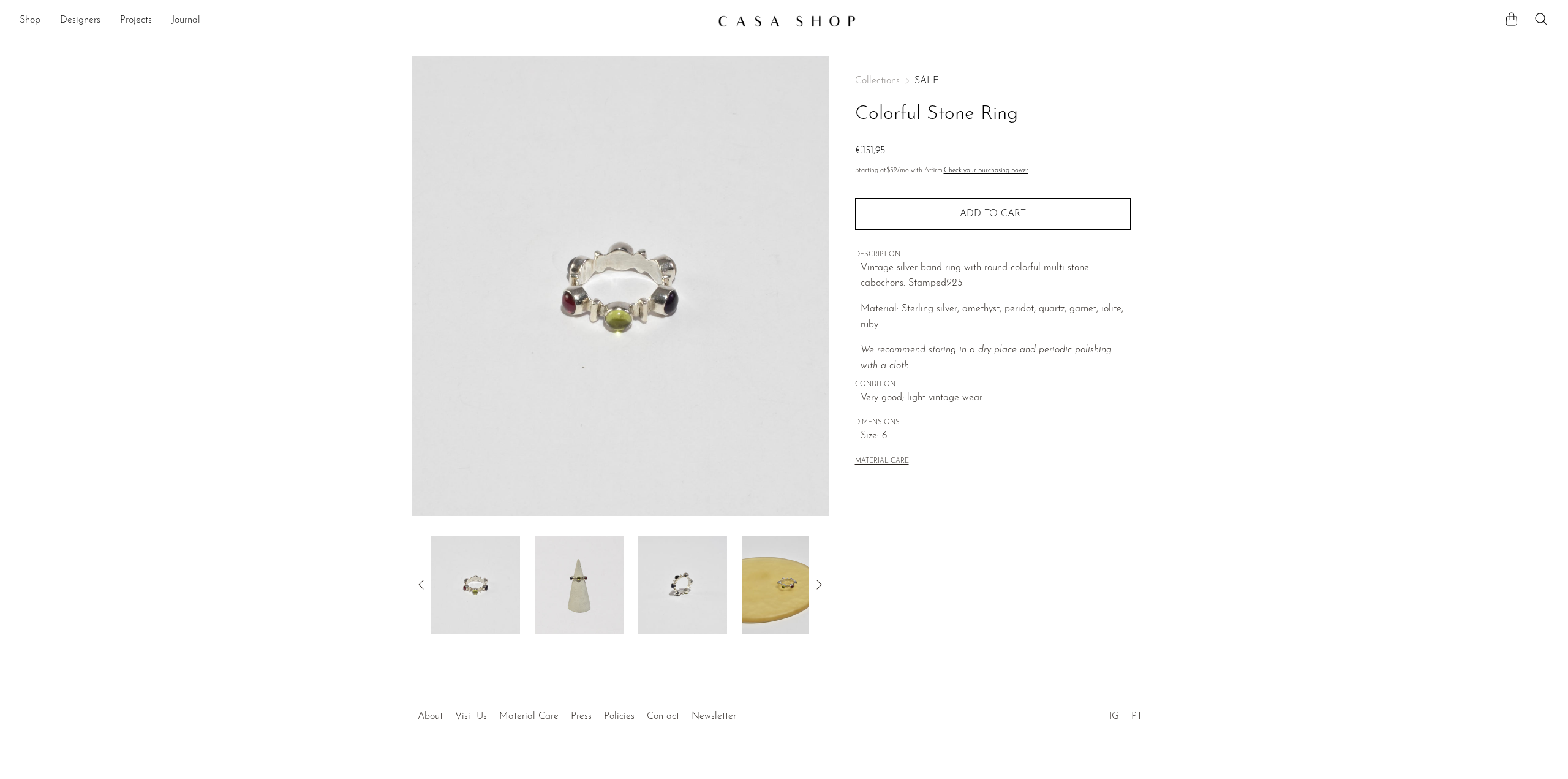
click at [590, 590] on img at bounding box center [579, 585] width 89 height 98
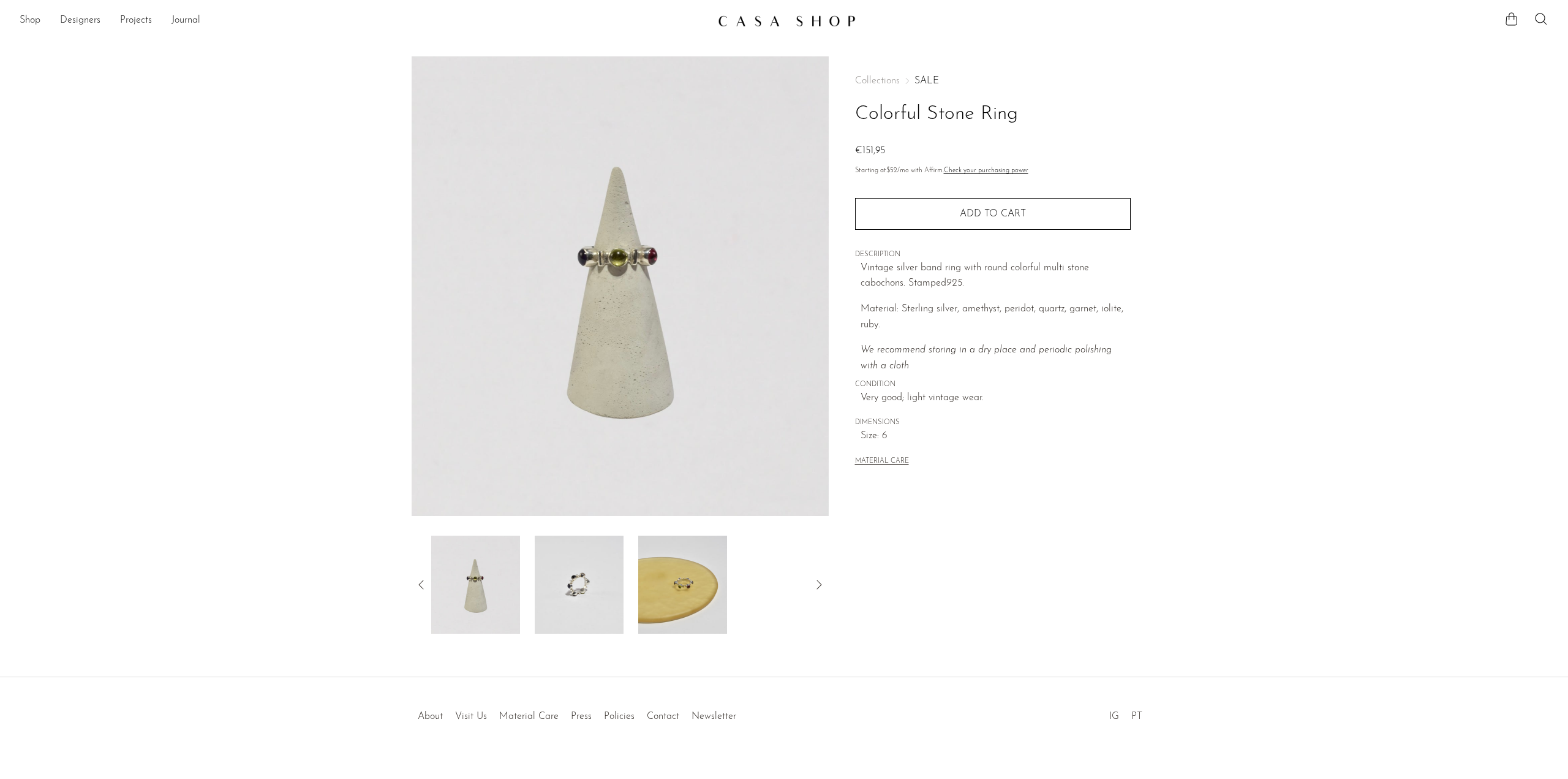
click at [633, 591] on div at bounding box center [621, 585] width 378 height 98
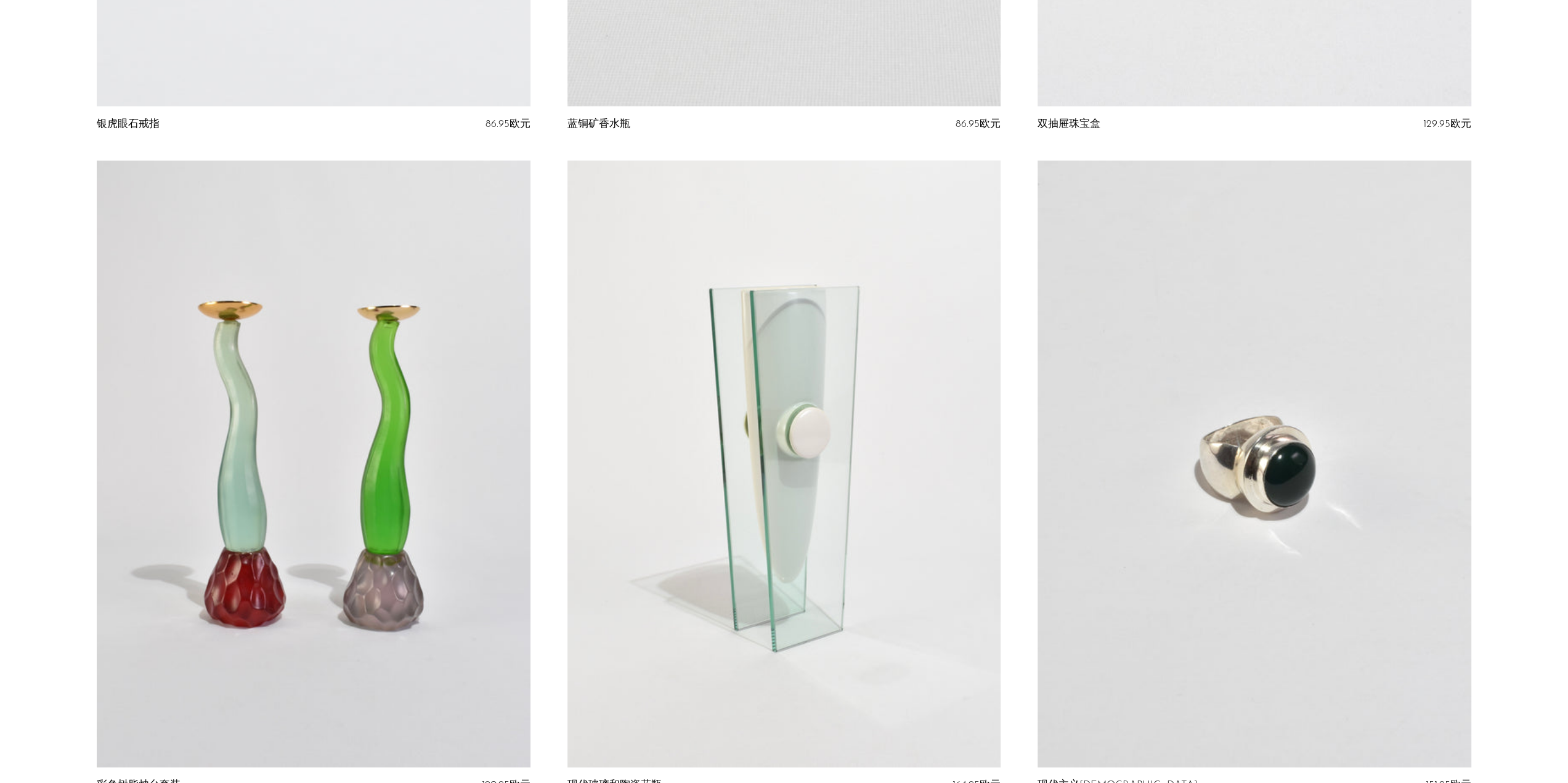
scroll to position [7549, 0]
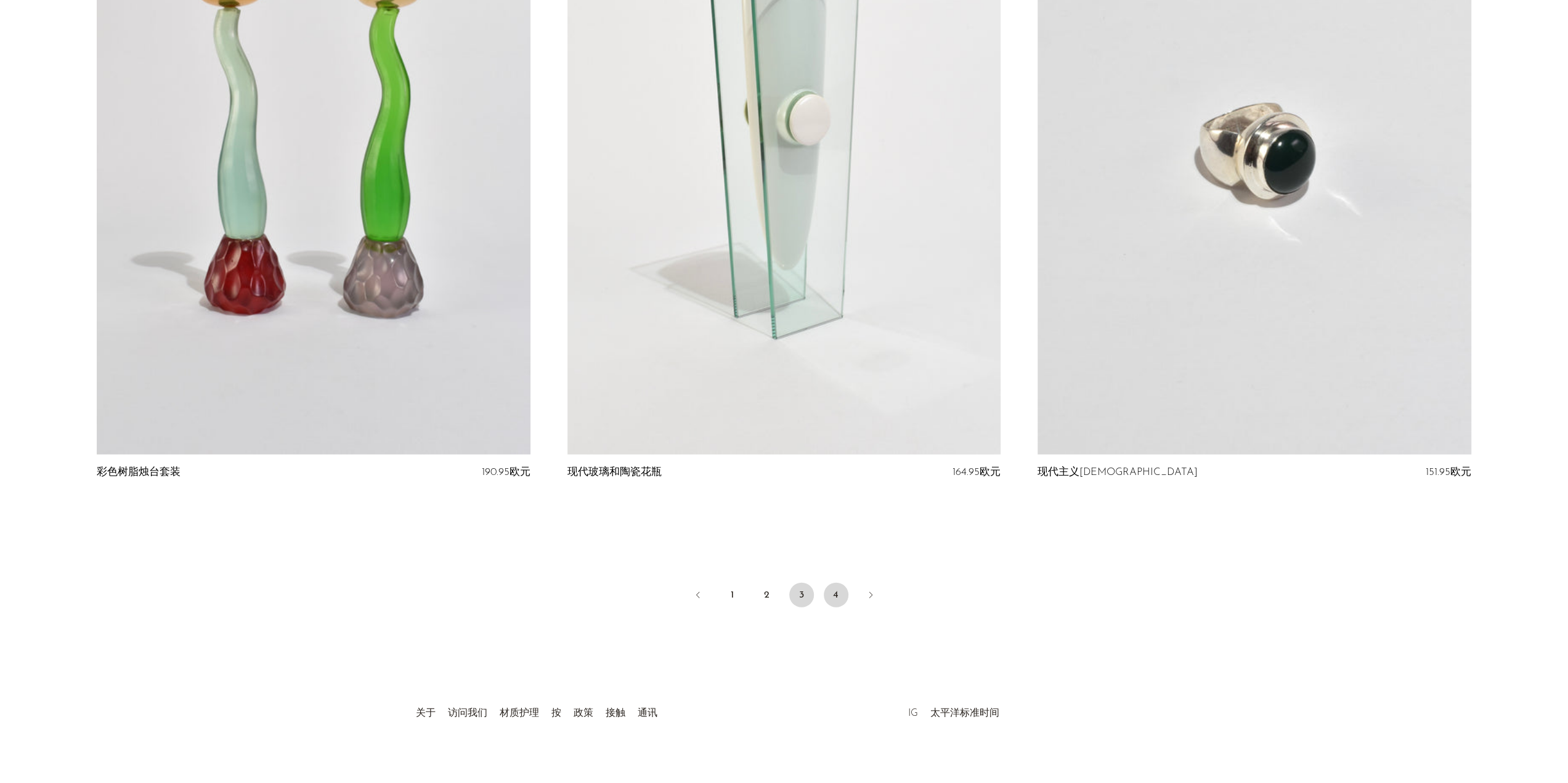
click at [834, 590] on font "4" at bounding box center [835, 595] width 6 height 10
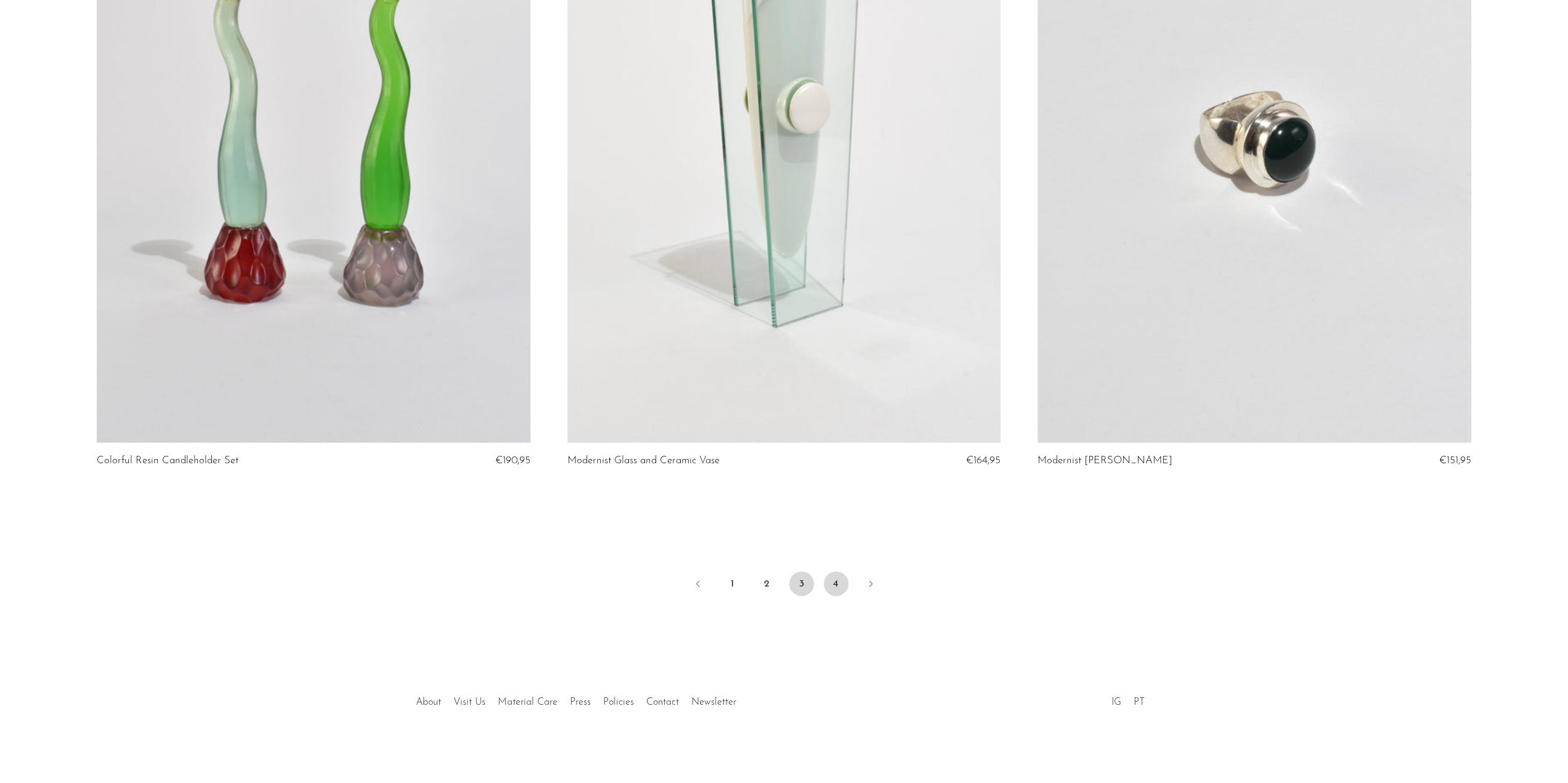
scroll to position [7506, 0]
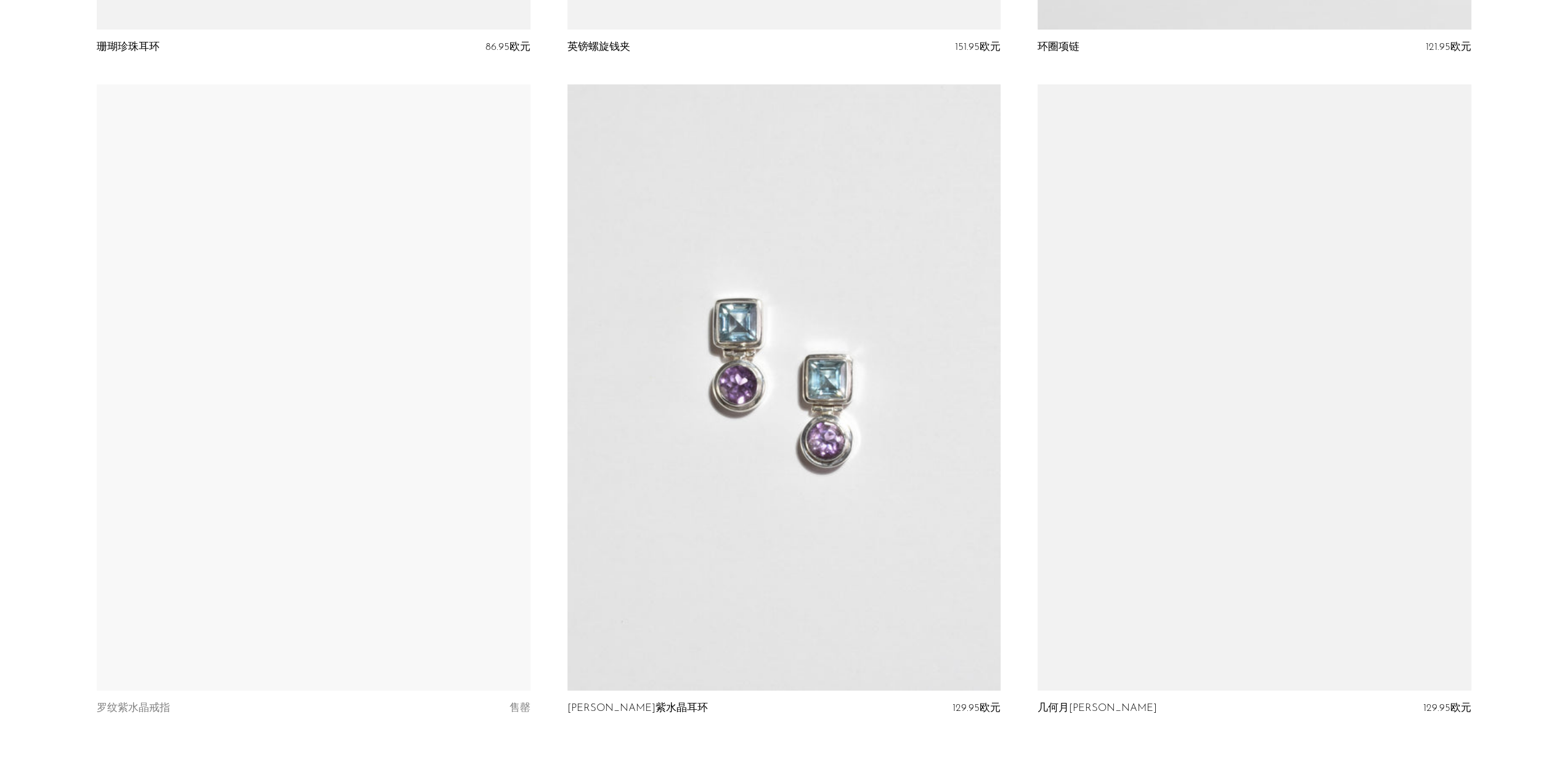
scroll to position [4905, 0]
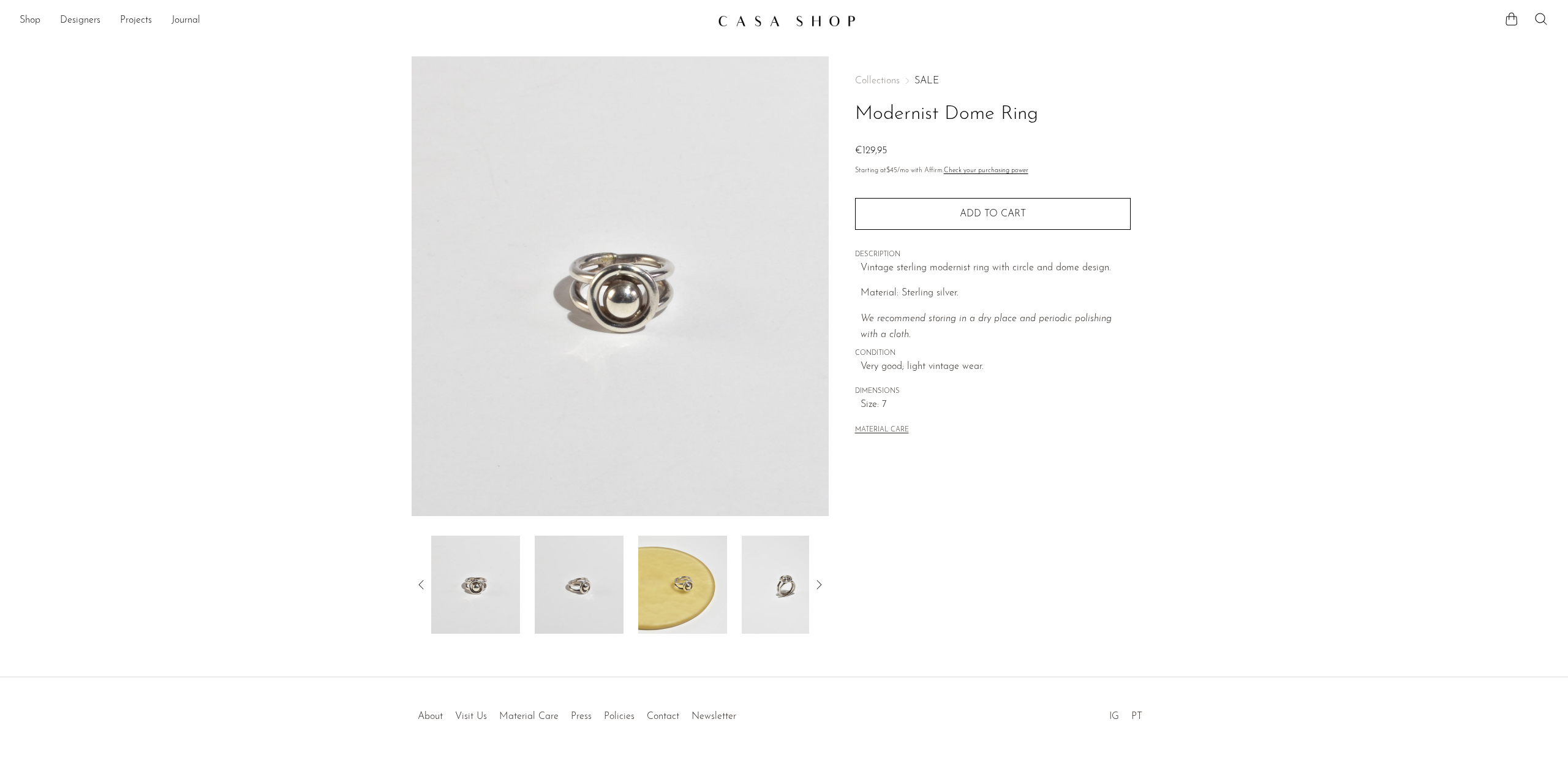
click at [702, 615] on img at bounding box center [683, 585] width 89 height 98
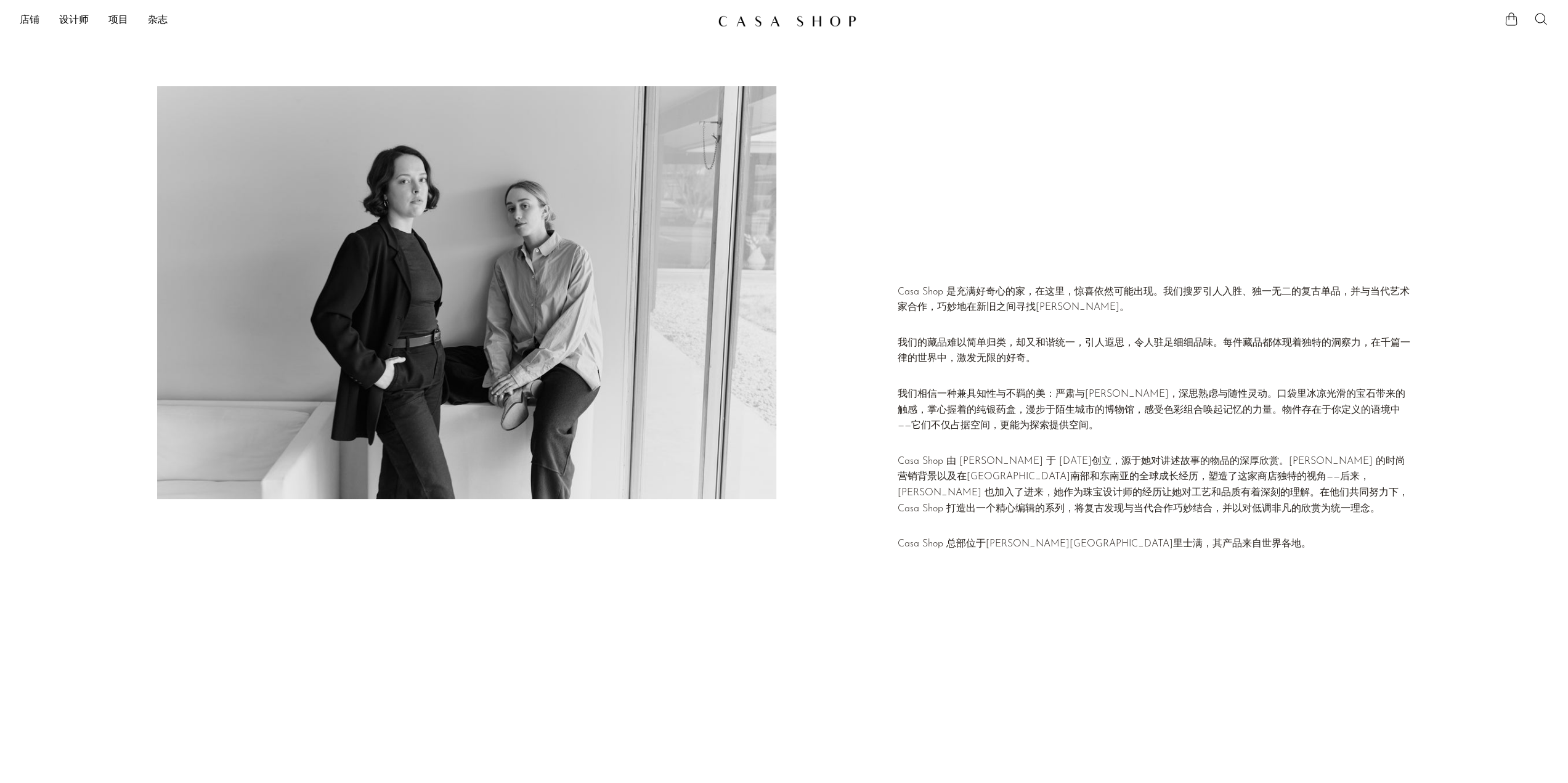
click at [1041, 544] on font "Casa Shop 总部位于[PERSON_NAME][GEOGRAPHIC_DATA]里士满，其产品来自世界各地。" at bounding box center [1105, 544] width 414 height 10
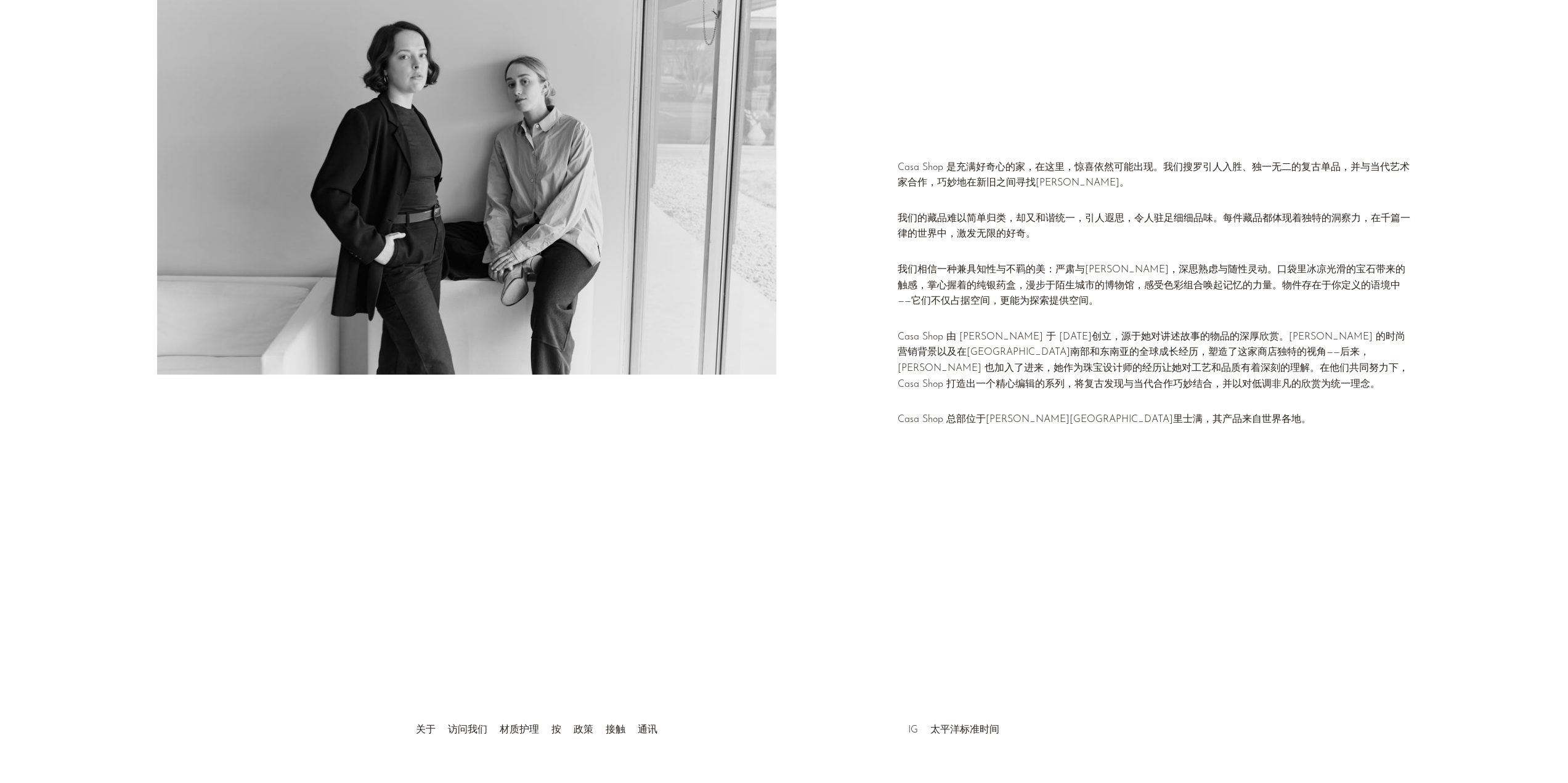
scroll to position [153, 0]
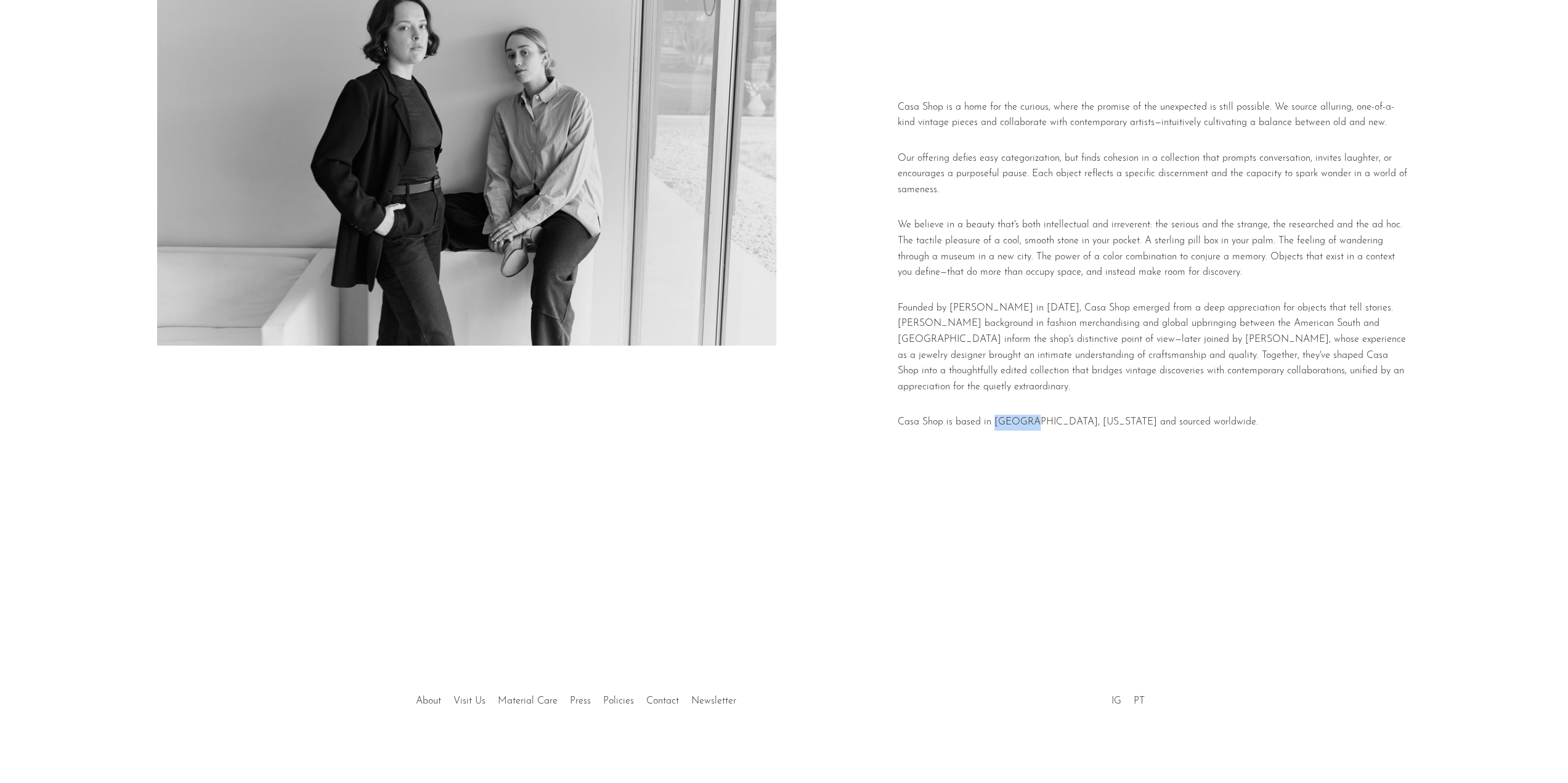
drag, startPoint x: 996, startPoint y: 421, endPoint x: 1031, endPoint y: 421, distance: 35.0
click at [1031, 421] on p "Casa Shop is based in Richmond, Virginia and sourced worldwide." at bounding box center [1154, 422] width 513 height 16
click at [465, 694] on ul "About Visit Us Material Care Press Policies Contact Newsletter" at bounding box center [576, 697] width 332 height 24
click at [463, 697] on link "Visit Us" at bounding box center [469, 701] width 32 height 10
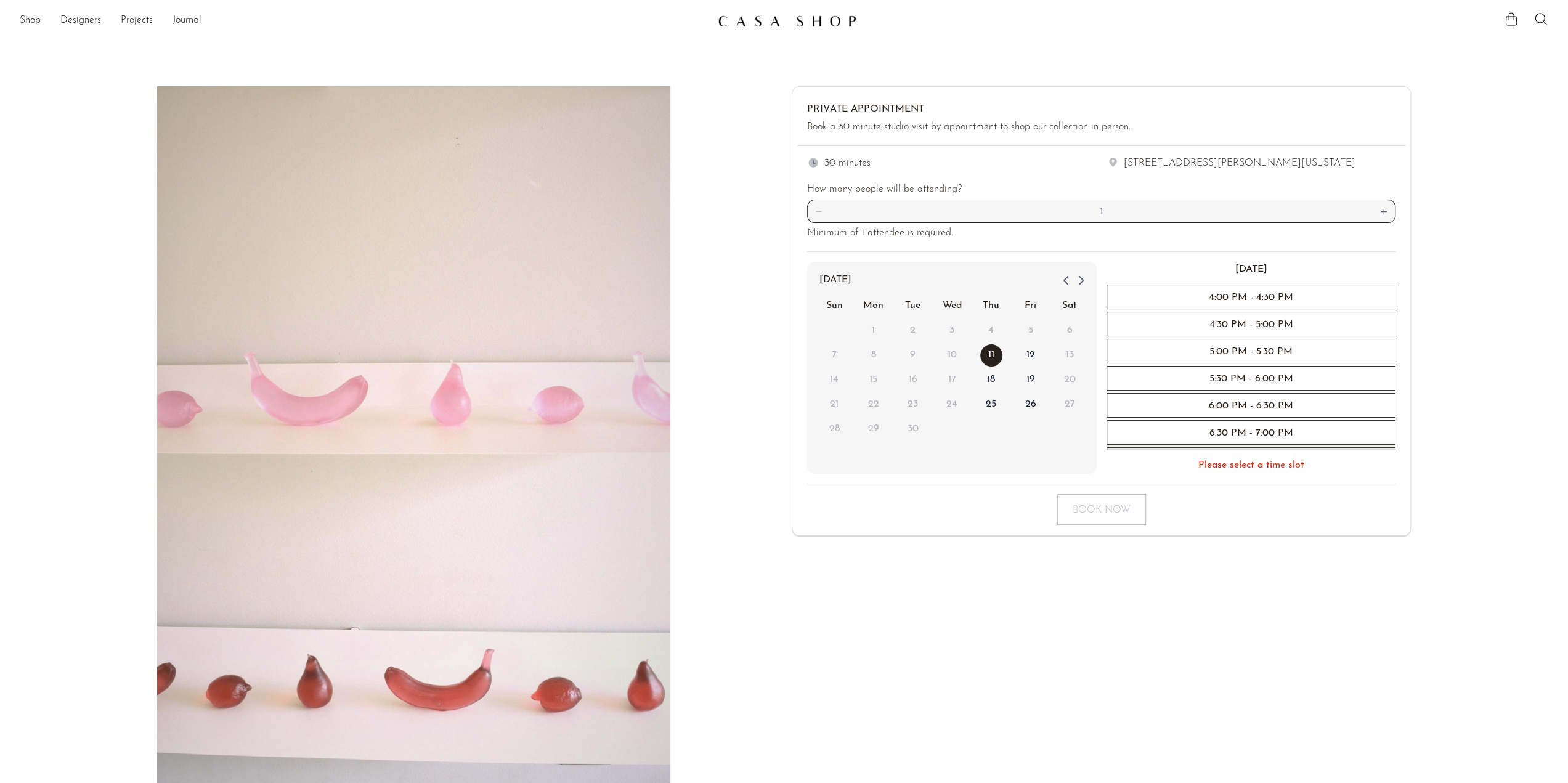
drag, startPoint x: 1378, startPoint y: 165, endPoint x: 1120, endPoint y: 168, distance: 258.0
click at [1120, 168] on div "30 minutes 1906 North Hamilton Street (Suite G) Richmond, Virginia" at bounding box center [1101, 163] width 588 height 16
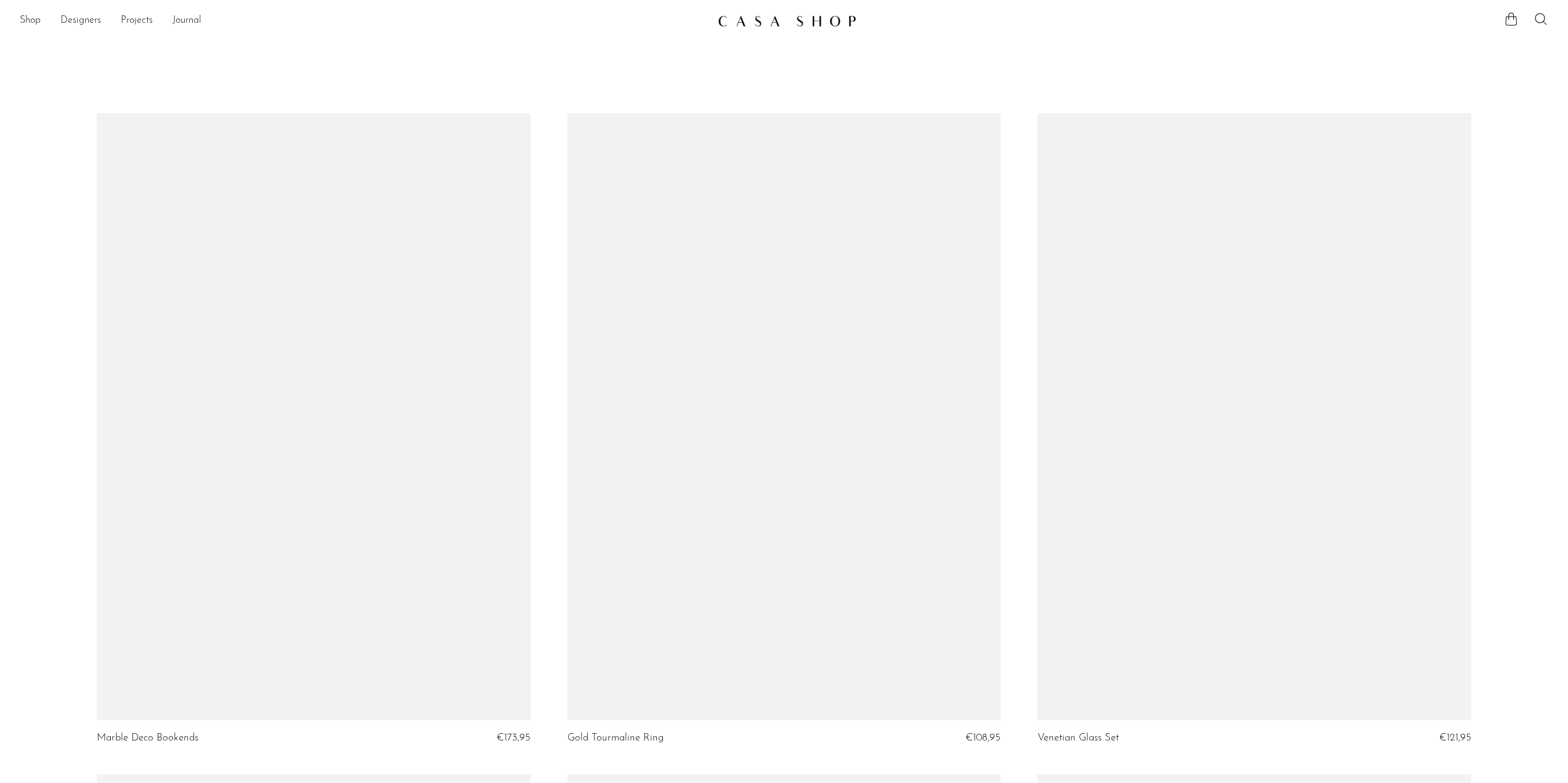
scroll to position [7549, 0]
